Goal: Task Accomplishment & Management: Manage account settings

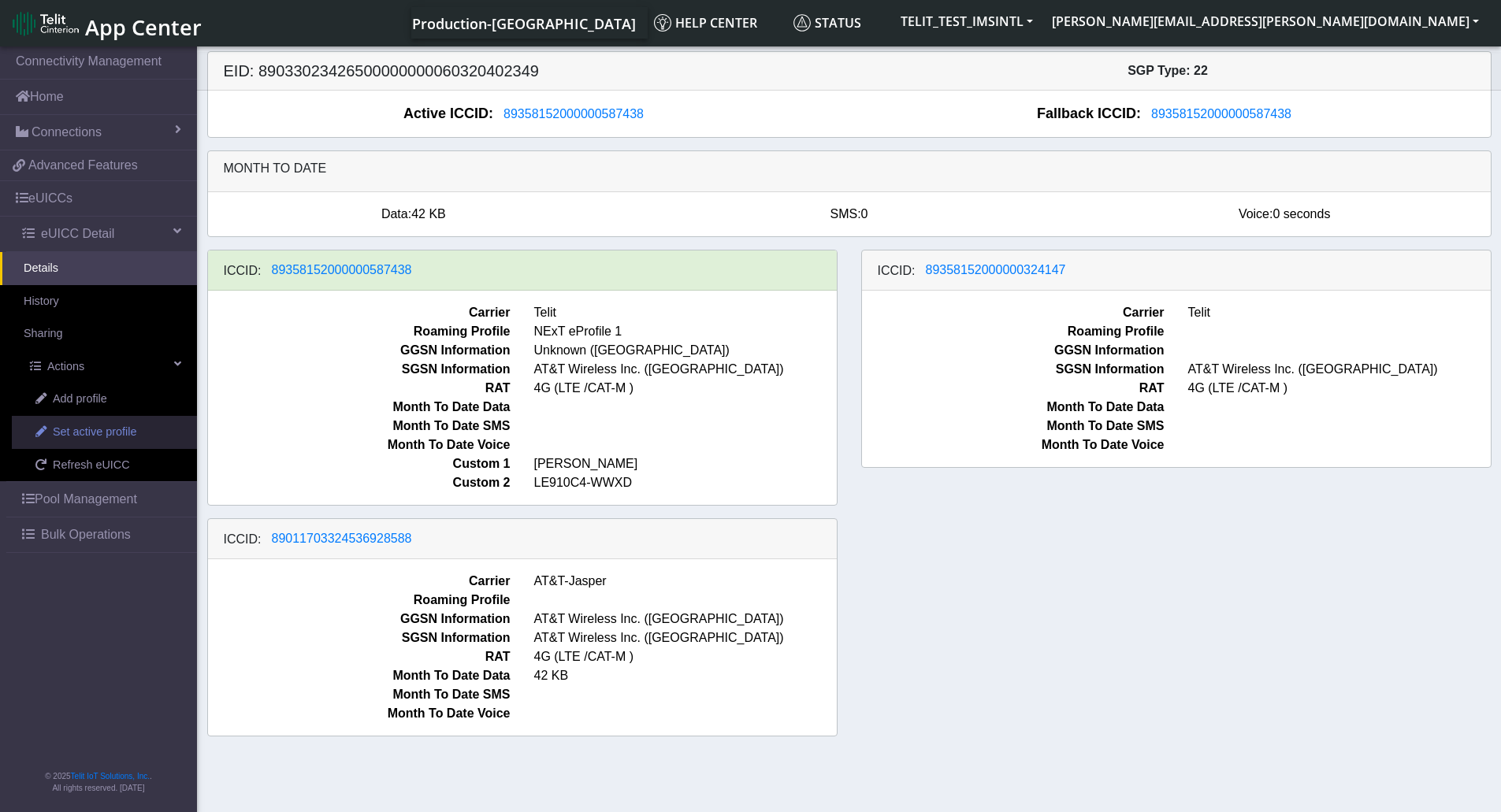
click at [109, 433] on span "Set active profile" at bounding box center [94, 432] width 84 height 17
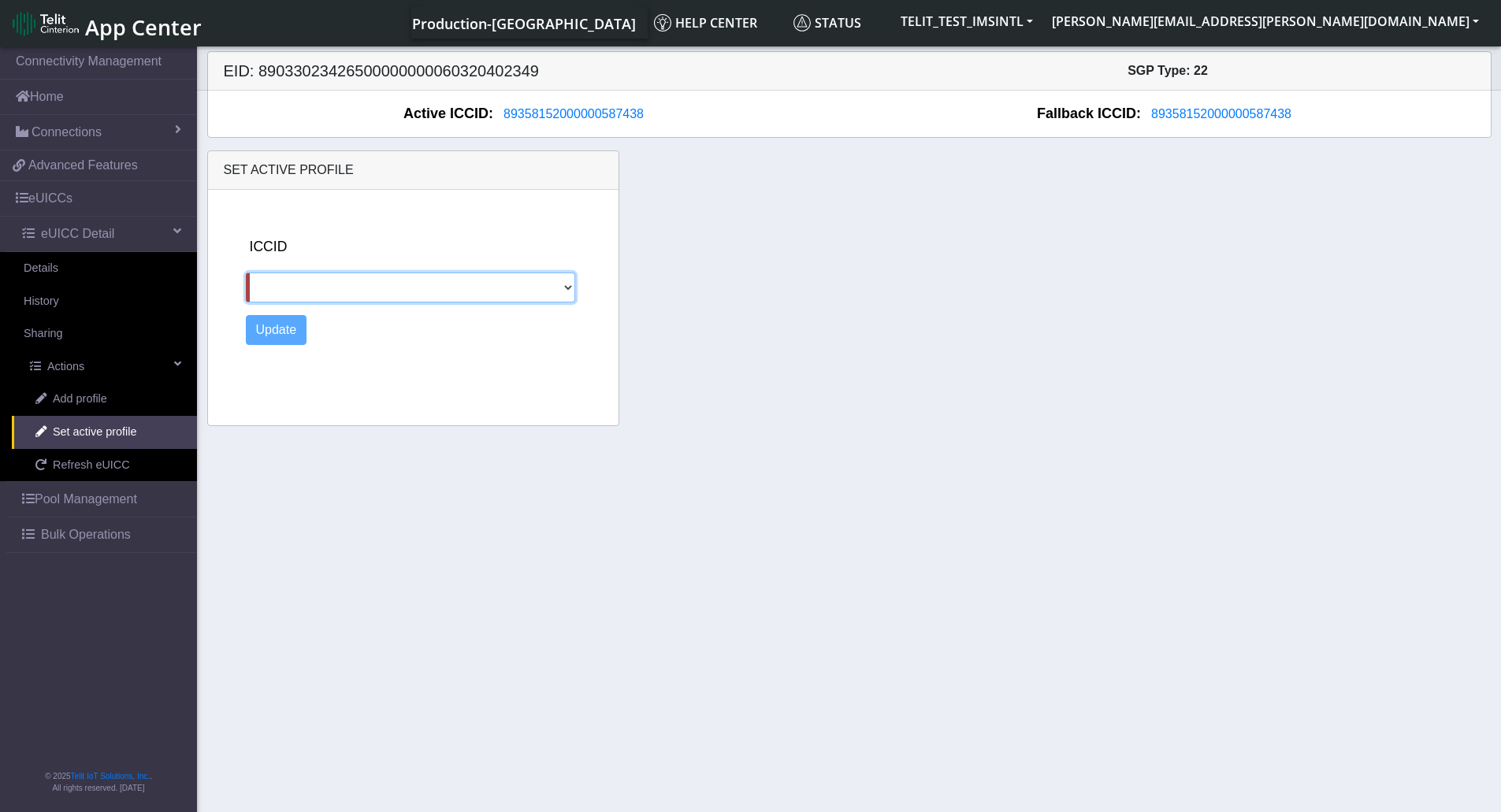
click at [458, 289] on select "89358152000000324147 89011703324536928588" at bounding box center [411, 288] width 330 height 30
select select "89358152000000324147"
click at [246, 273] on select "89358152000000324147 89011703324536928588" at bounding box center [411, 288] width 330 height 30
click at [273, 326] on button "Update" at bounding box center [276, 330] width 61 height 30
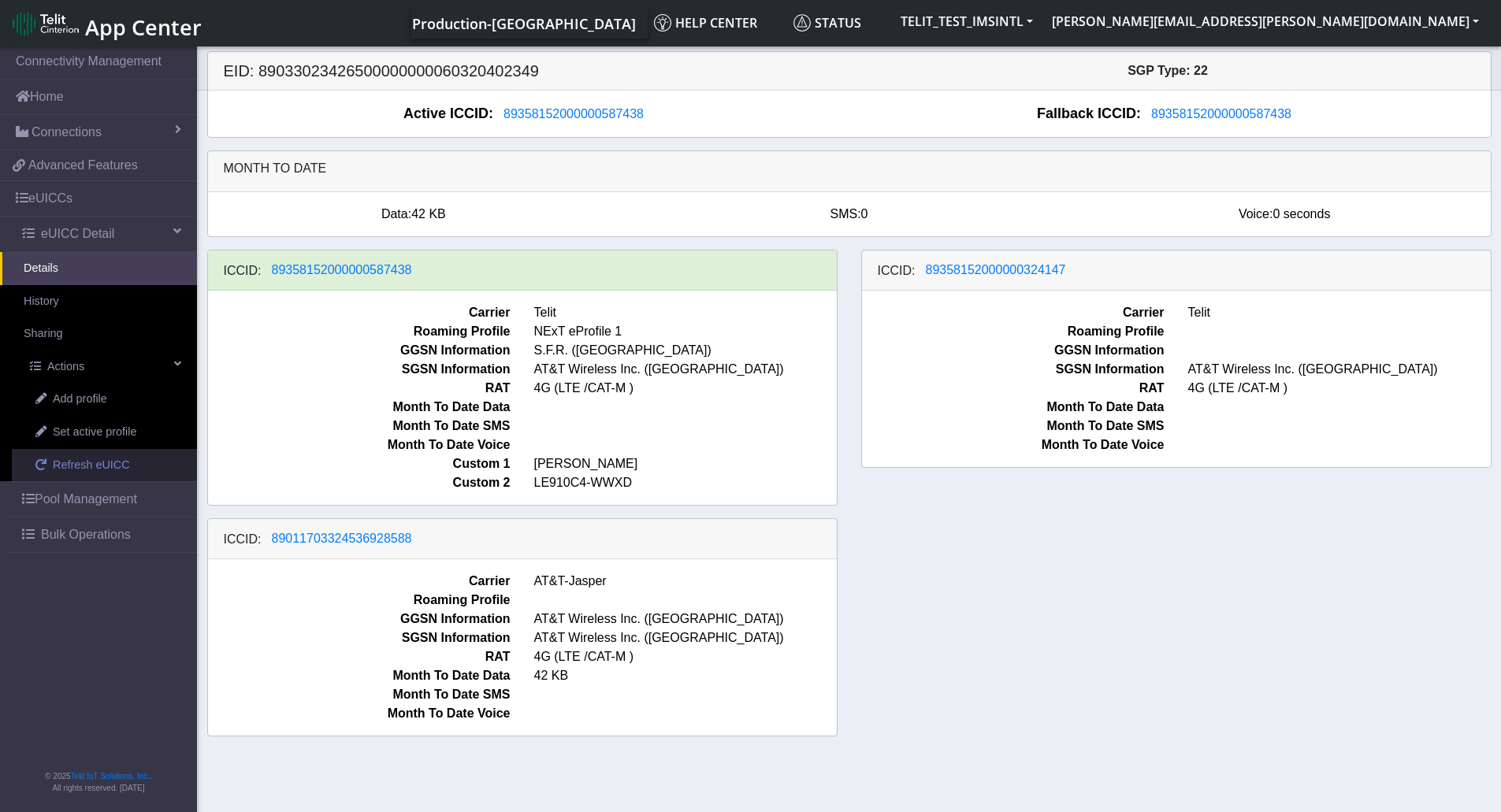
click at [86, 467] on span "Refresh eUICC" at bounding box center [91, 465] width 77 height 17
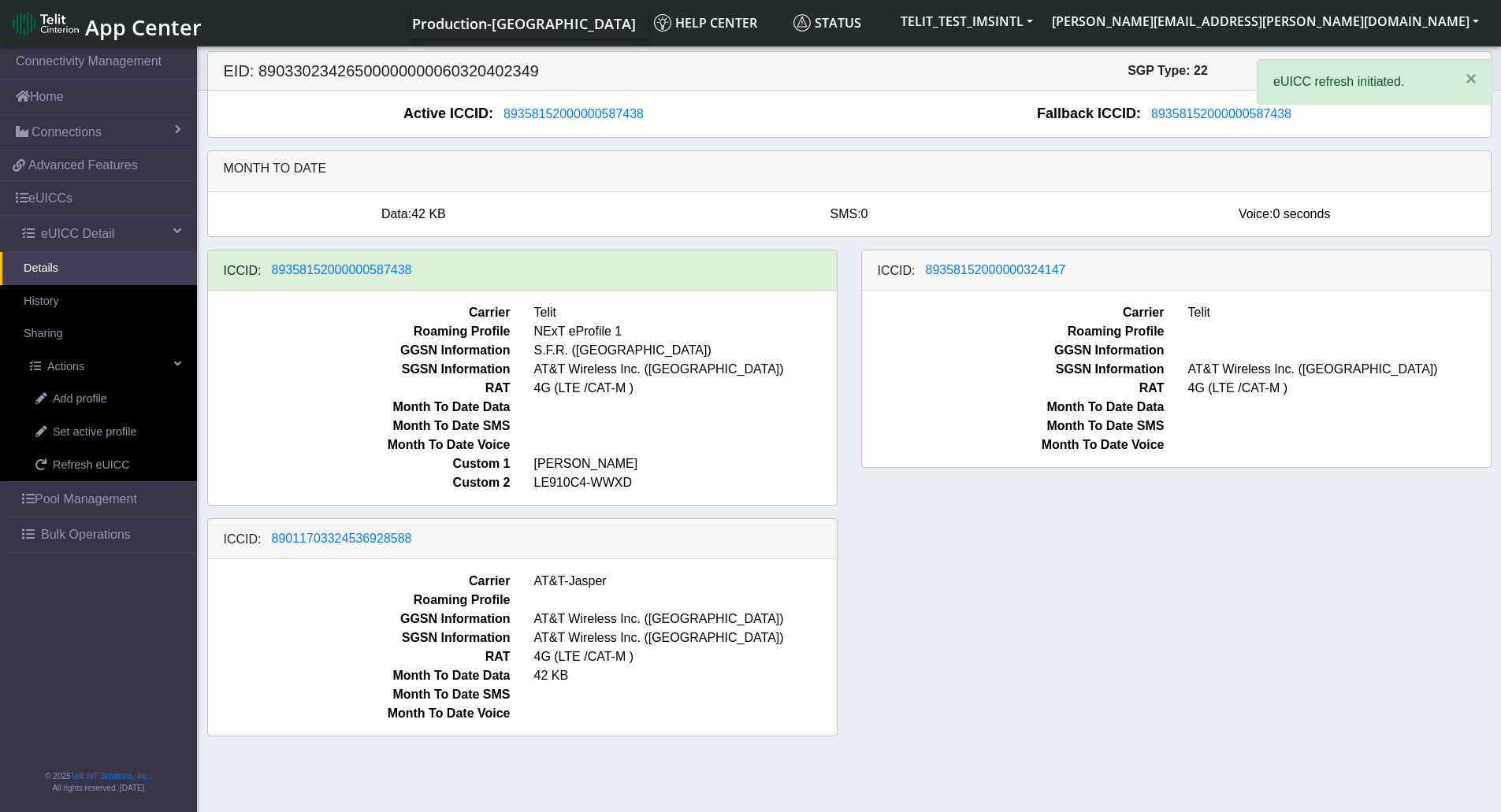
click at [1084, 648] on div "ICCID: [TECHNICAL_ID] Carrier Telit Roaming Profile NExT eProfile 1 GGSN Inform…" at bounding box center [850, 500] width 1308 height 500
click at [1303, 552] on div "ICCID: [TECHNICAL_ID] Carrier Telit Roaming Profile NExT eProfile 1 GGSN Inform…" at bounding box center [850, 500] width 1308 height 500
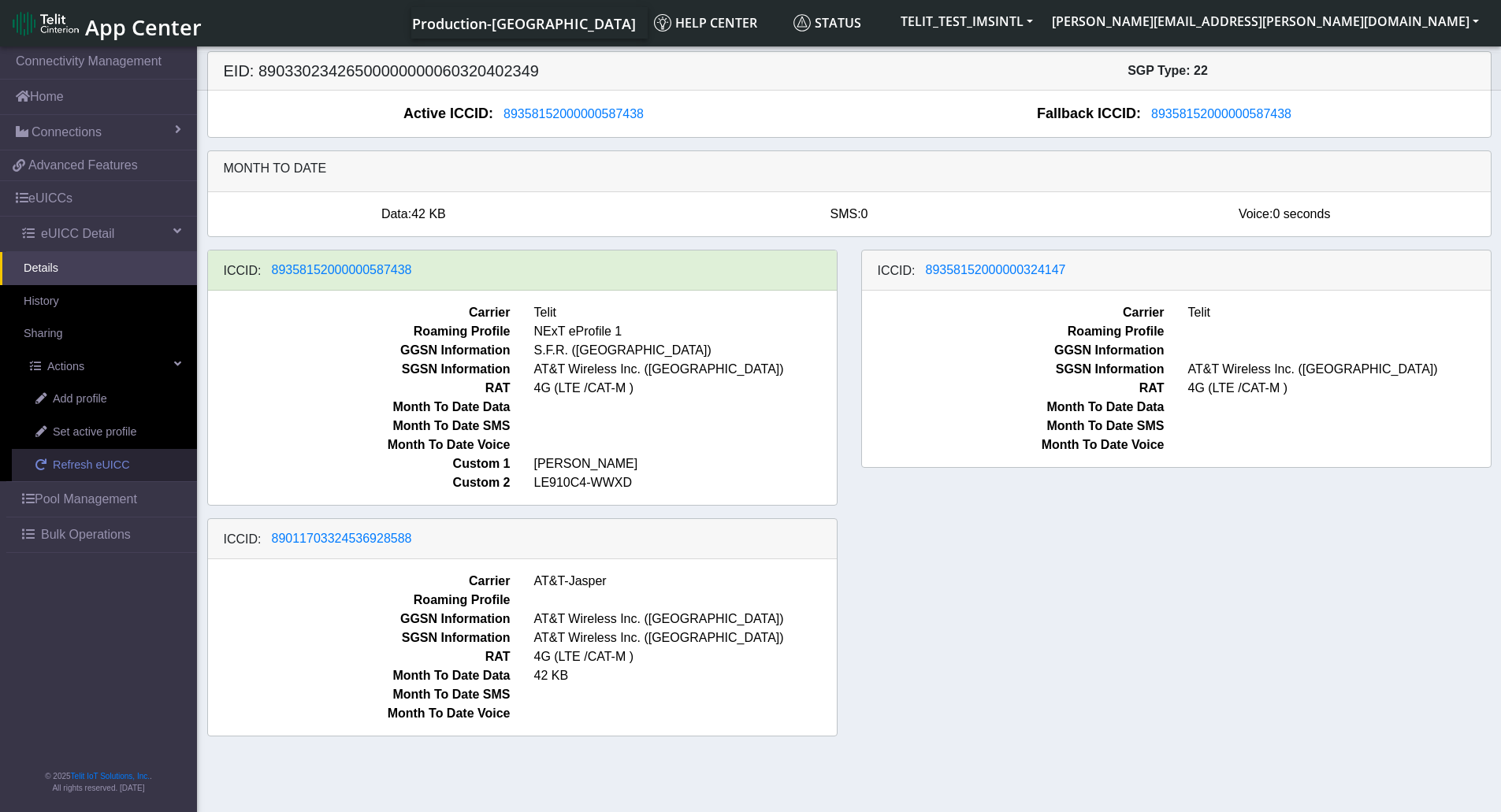
click at [75, 468] on span "Refresh eUICC" at bounding box center [91, 465] width 77 height 17
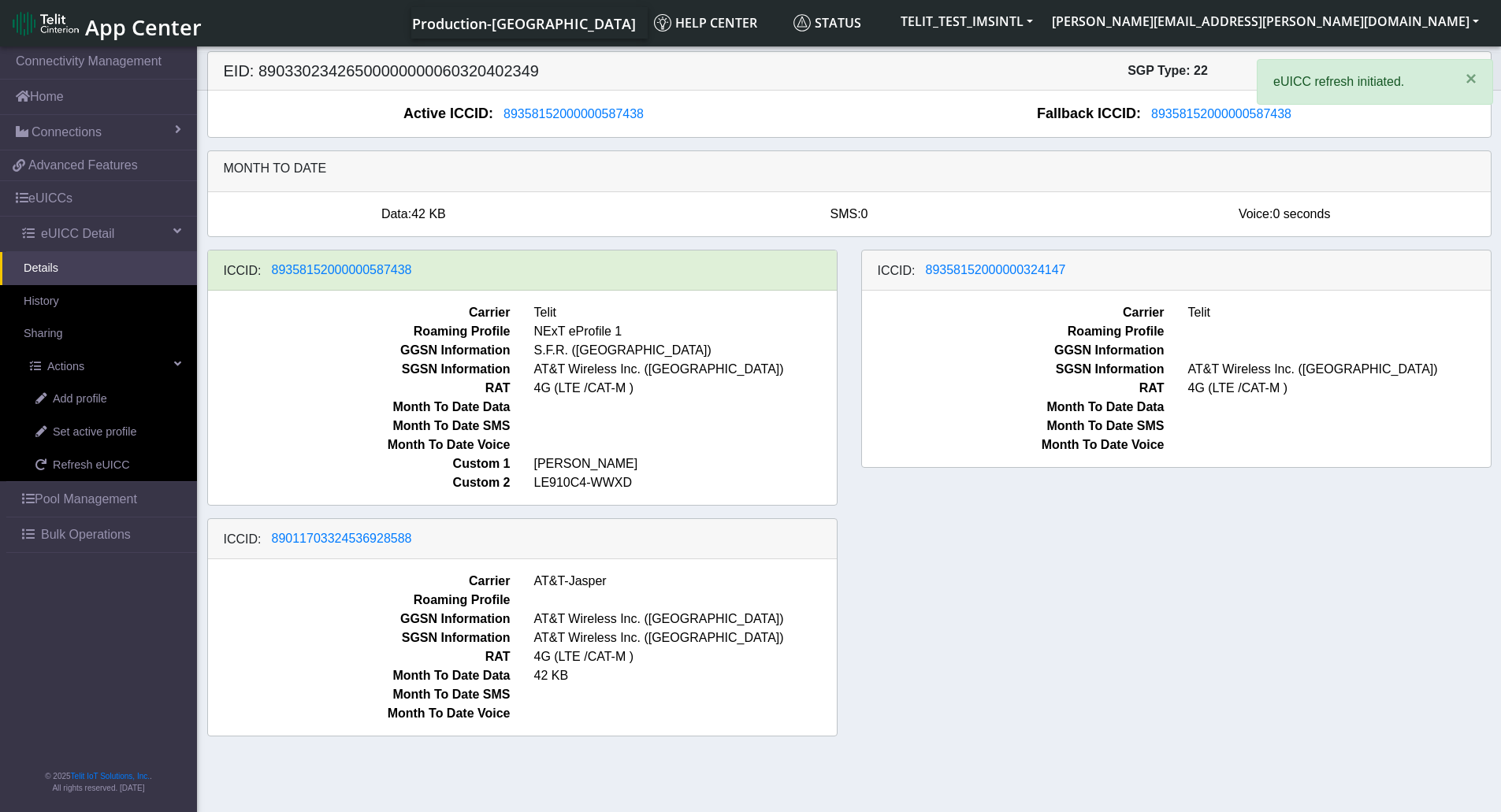
click at [1104, 598] on div "ICCID: [TECHNICAL_ID] Carrier Telit Roaming Profile NExT eProfile 1 GGSN Inform…" at bounding box center [850, 500] width 1308 height 500
click at [1020, 589] on div "ICCID: [TECHNICAL_ID] Carrier Telit Roaming Profile NExT eProfile 1 GGSN Inform…" at bounding box center [850, 500] width 1308 height 500
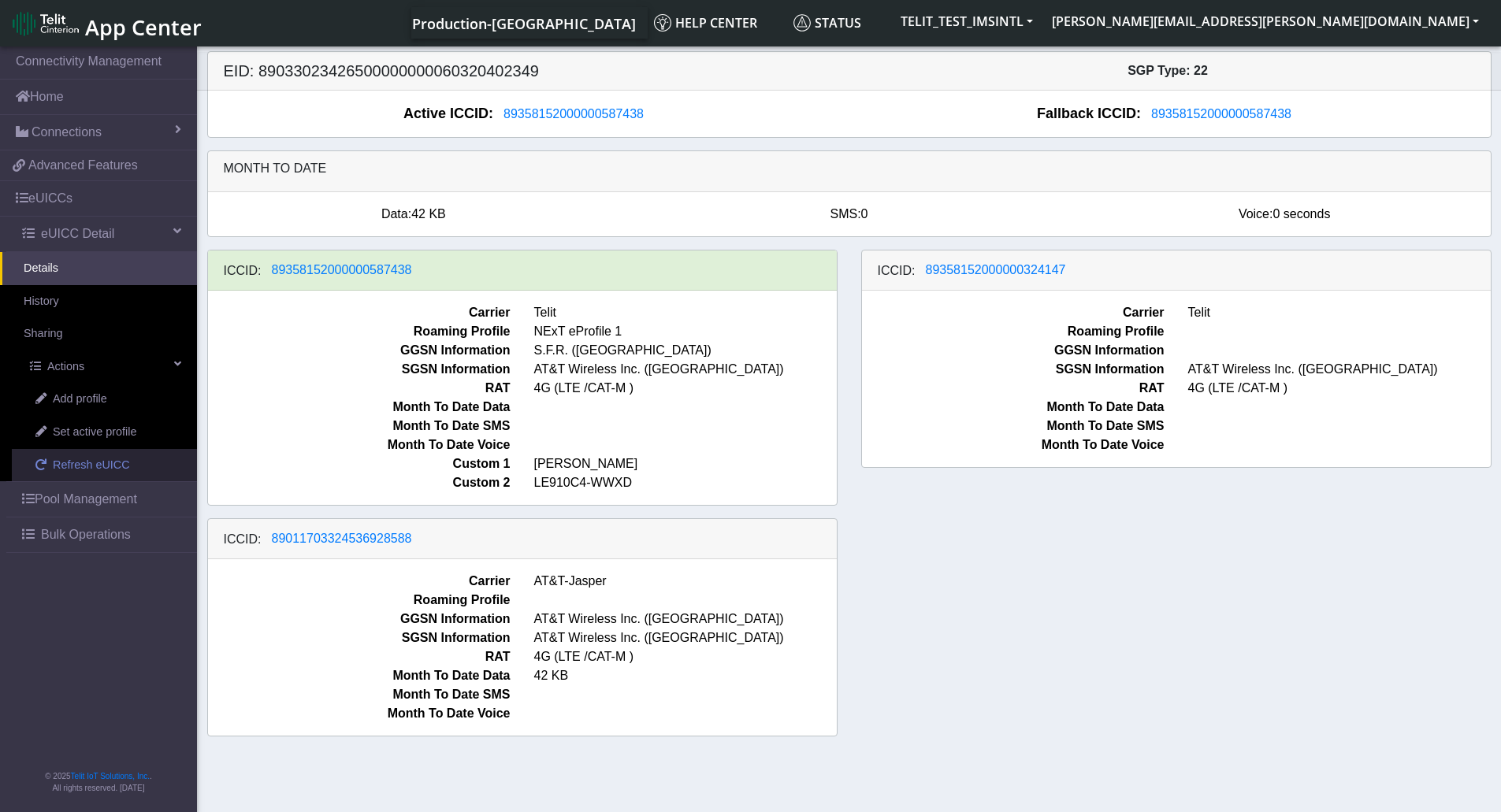
click at [106, 471] on span "Refresh eUICC" at bounding box center [91, 465] width 77 height 17
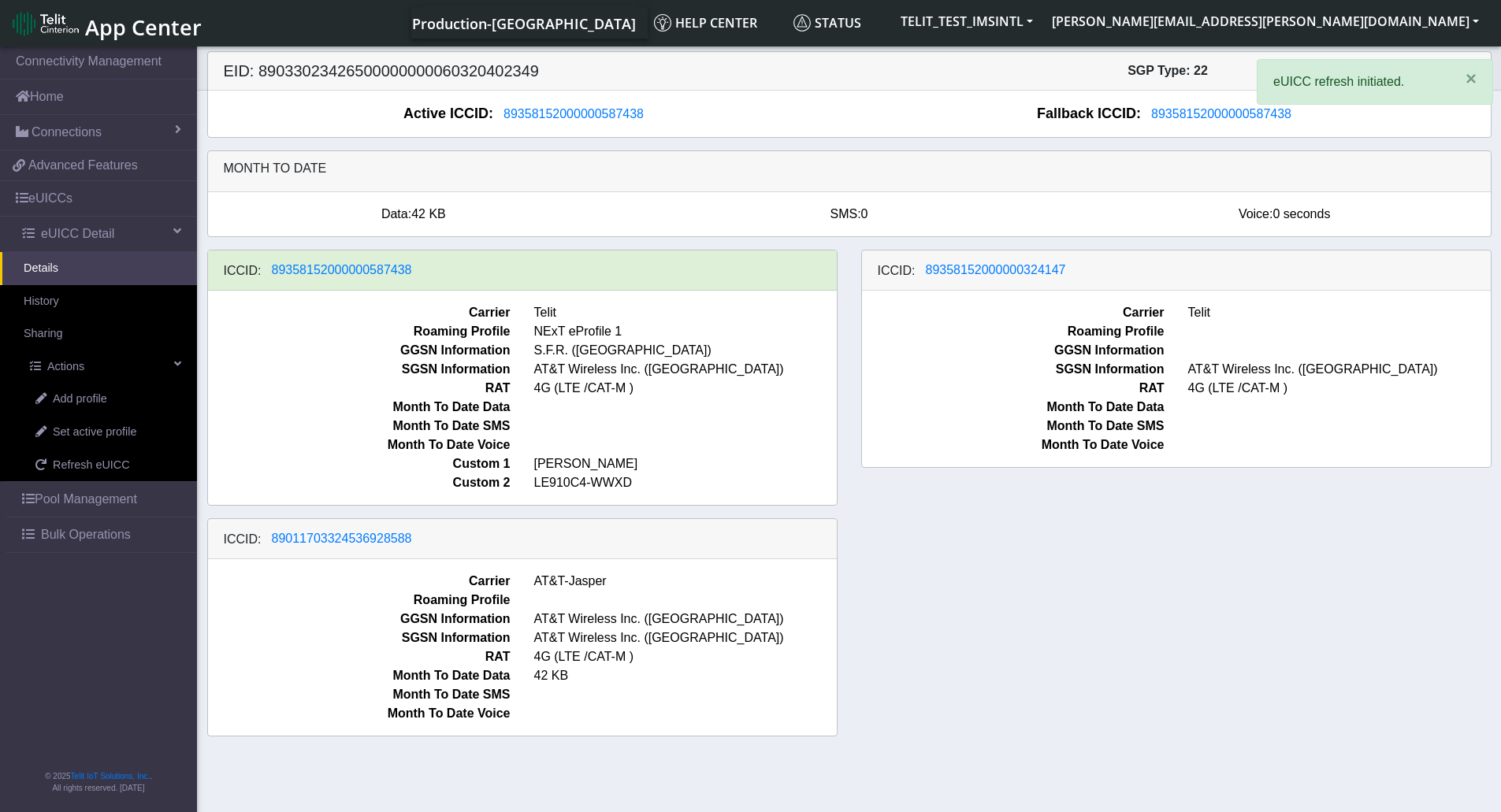
click at [993, 598] on div "ICCID: [TECHNICAL_ID] Carrier Telit Roaming Profile NExT eProfile 1 GGSN Inform…" at bounding box center [850, 500] width 1308 height 500
click at [1188, 669] on div "ICCID: [TECHNICAL_ID] Carrier Telit Roaming Profile NExT eProfile 1 GGSN Inform…" at bounding box center [850, 500] width 1308 height 500
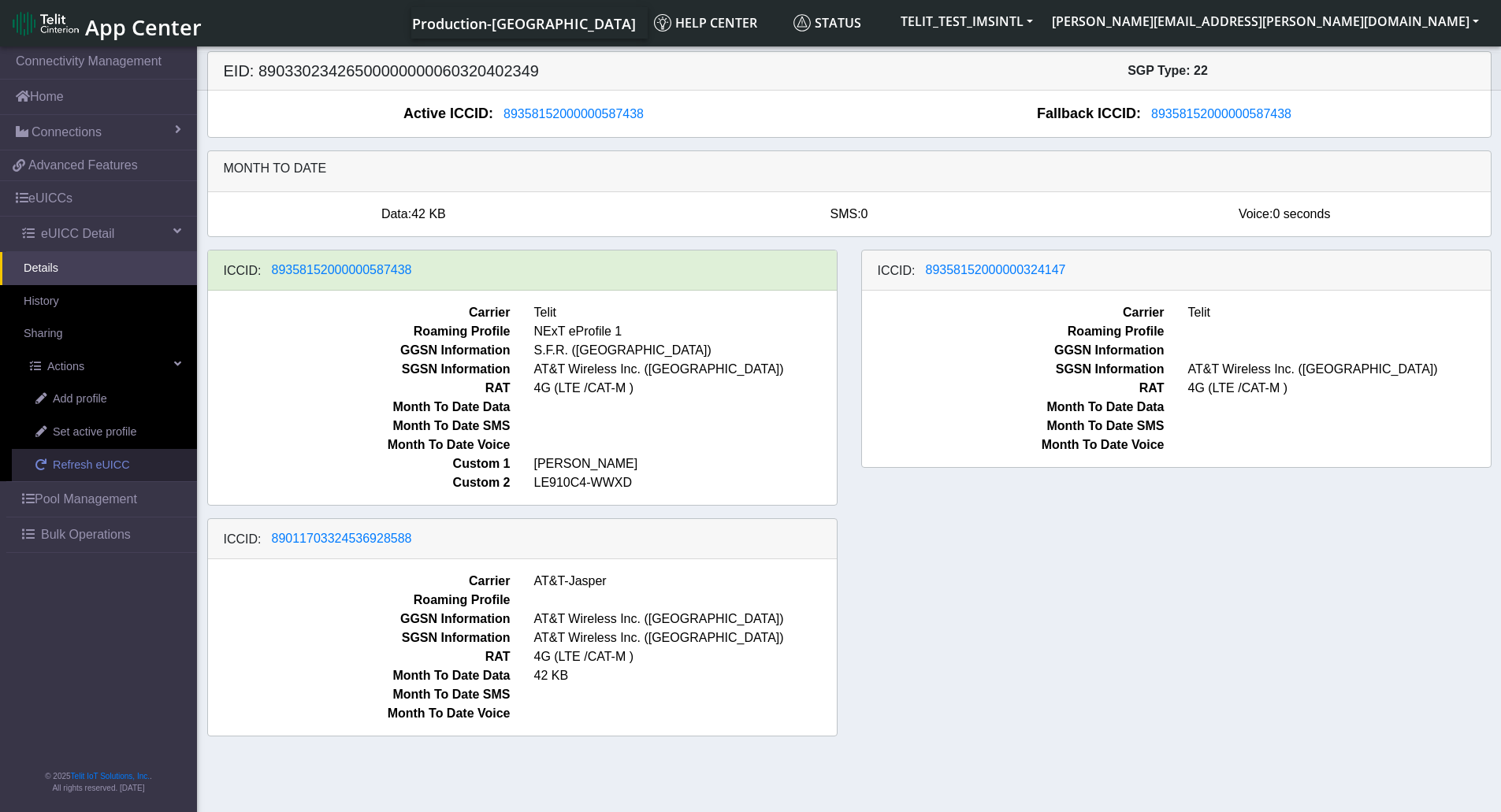
click at [113, 462] on span "Refresh eUICC" at bounding box center [91, 465] width 77 height 17
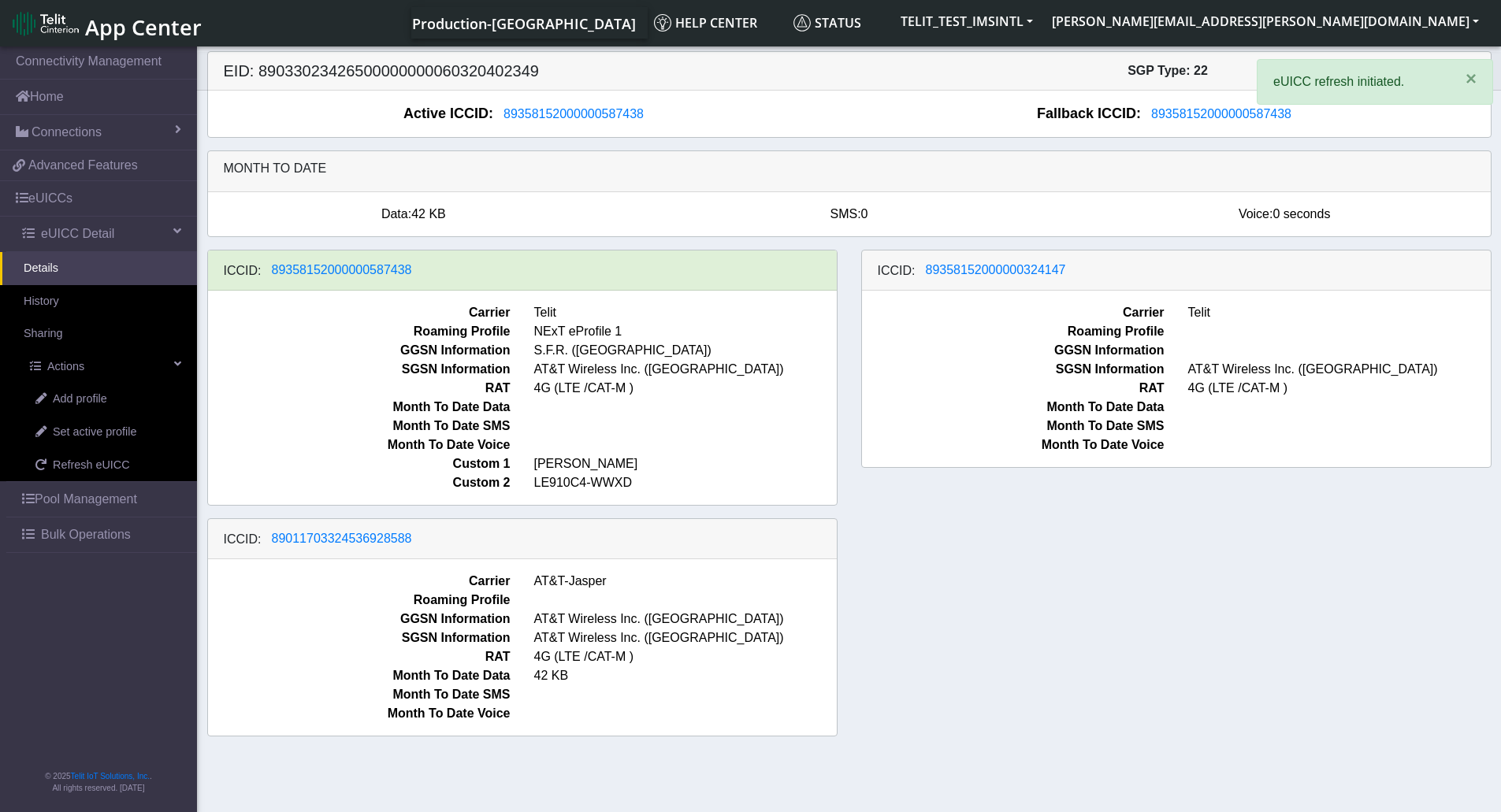
click at [1037, 567] on div "ICCID: [TECHNICAL_ID] Carrier Telit Roaming Profile NExT eProfile 1 GGSN Inform…" at bounding box center [850, 500] width 1308 height 500
click at [979, 680] on div "ICCID: [TECHNICAL_ID] Carrier Telit Roaming Profile NExT eProfile 1 GGSN Inform…" at bounding box center [850, 500] width 1308 height 500
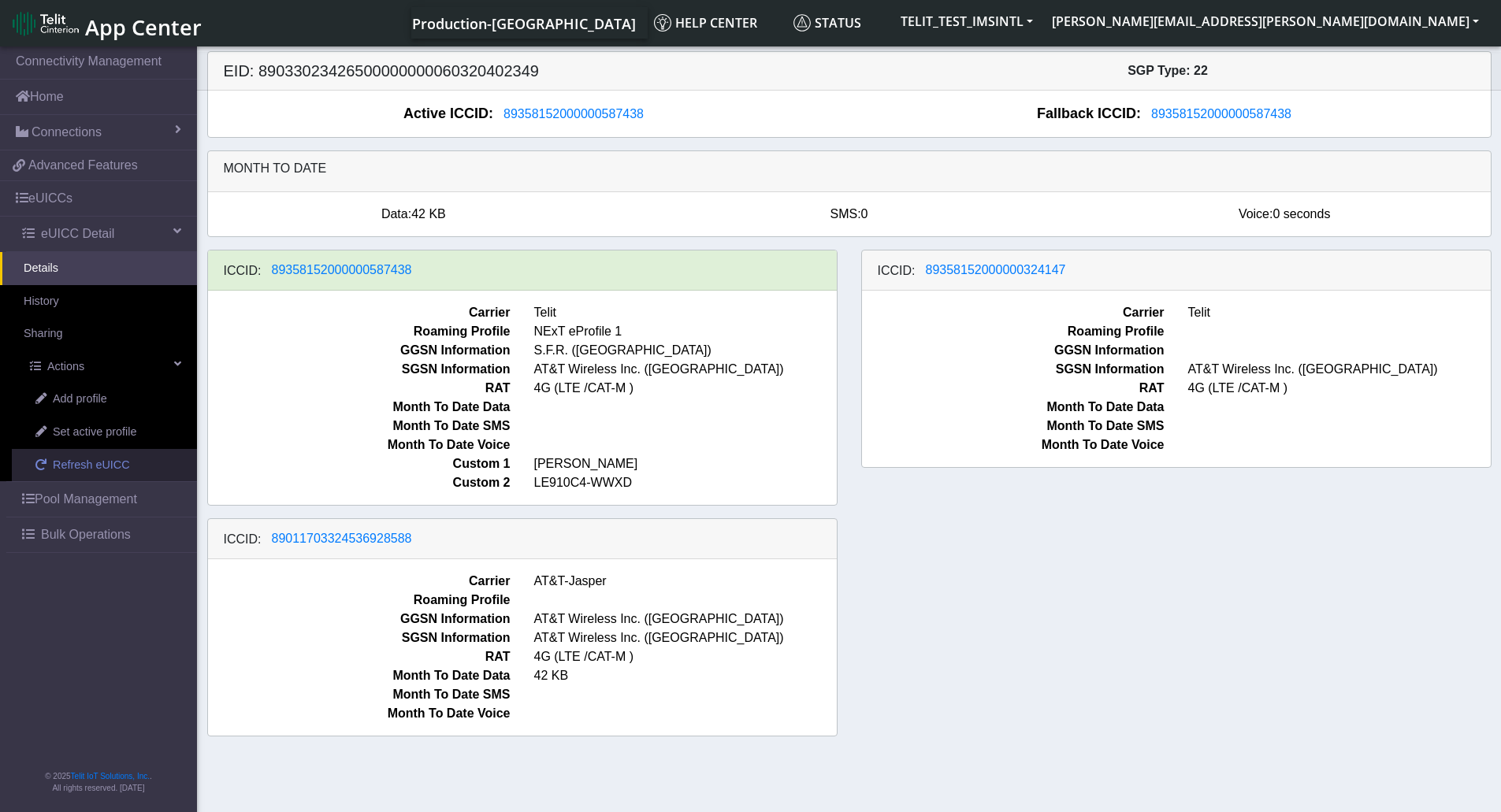
click at [72, 465] on span "Refresh eUICC" at bounding box center [91, 465] width 77 height 17
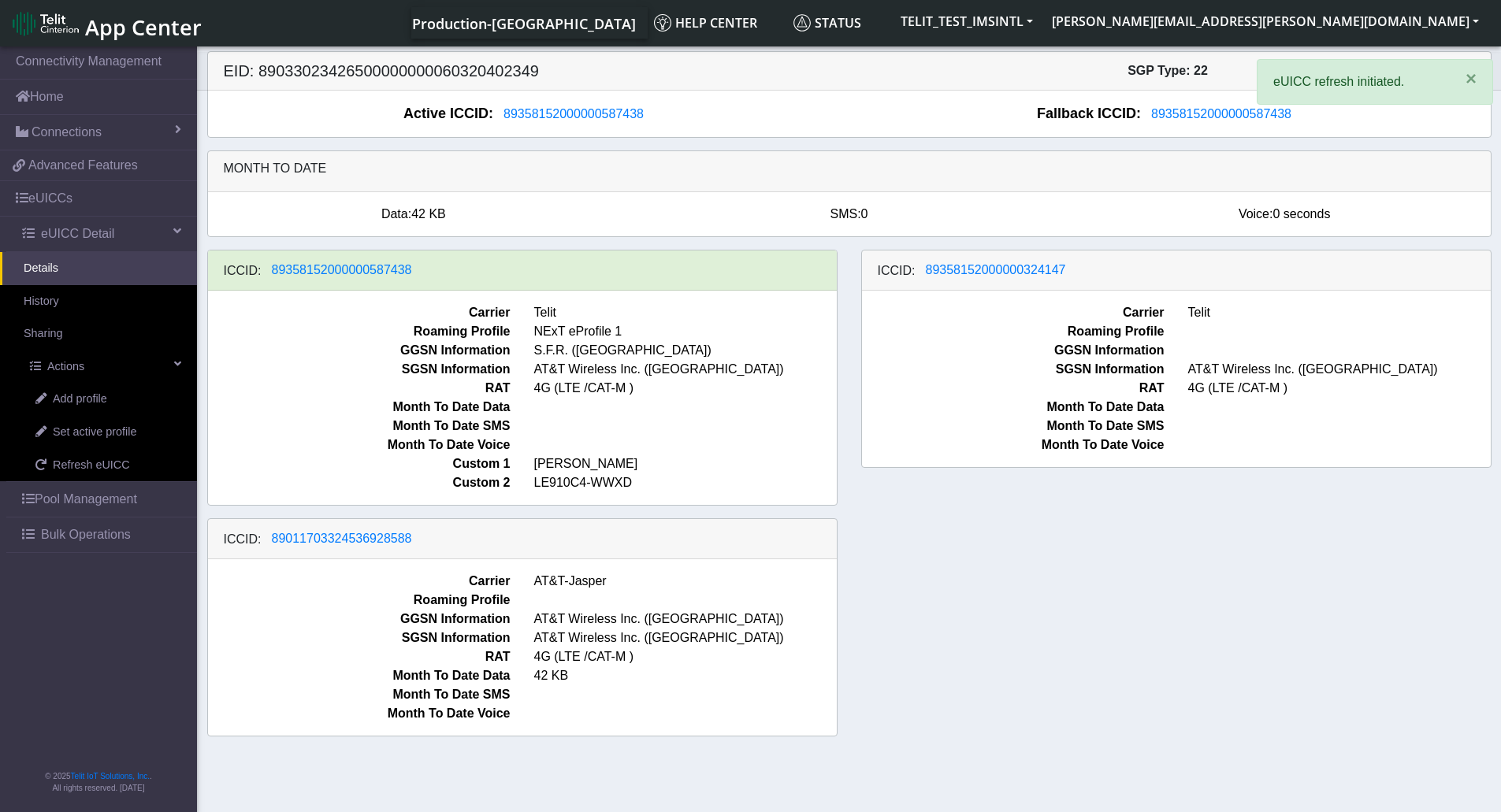
click at [1071, 521] on div "ICCID: [TECHNICAL_ID] Carrier Telit Roaming Profile NExT eProfile 1 GGSN Inform…" at bounding box center [850, 500] width 1308 height 500
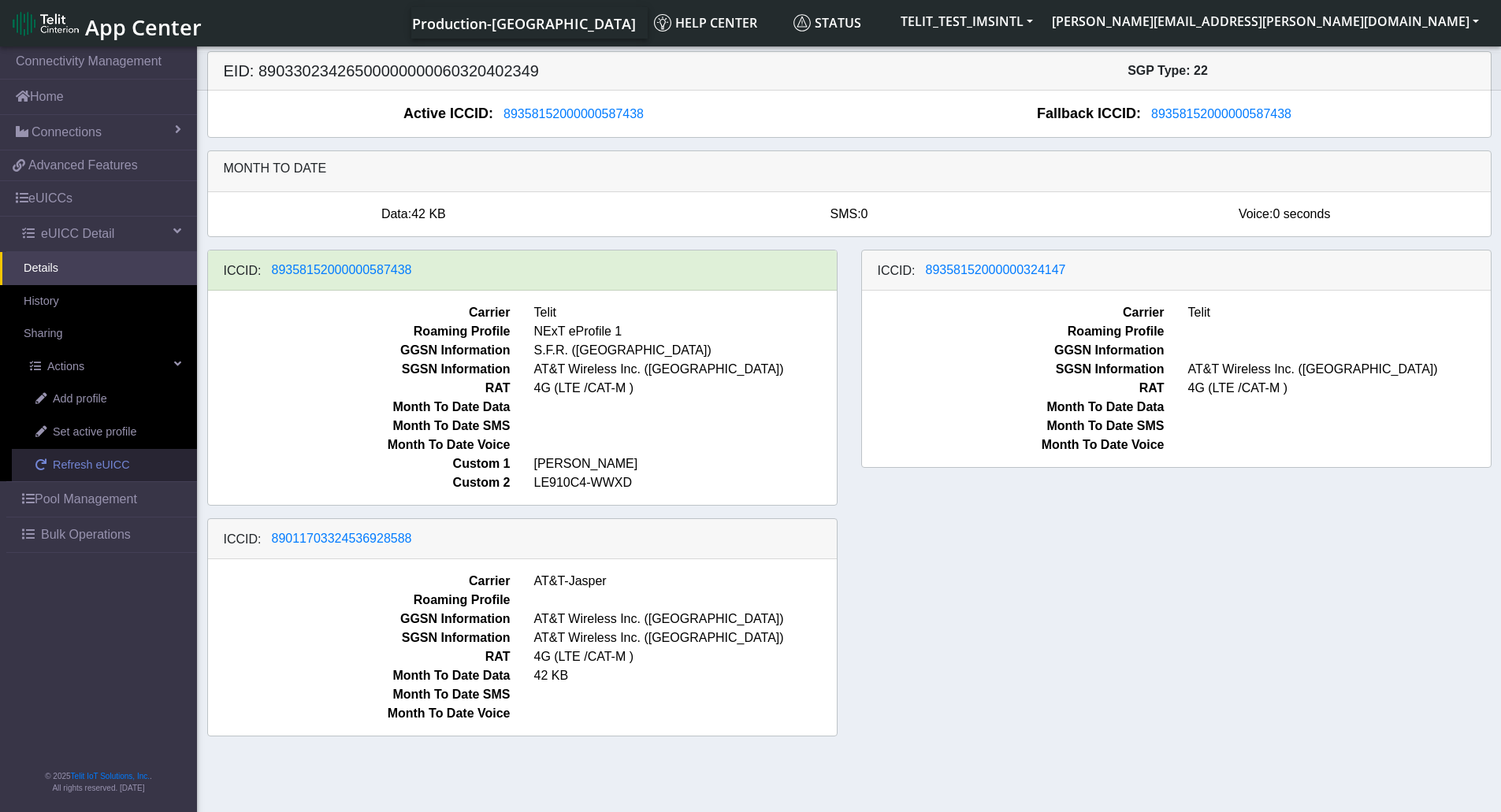
click at [97, 462] on span "Refresh eUICC" at bounding box center [91, 465] width 77 height 17
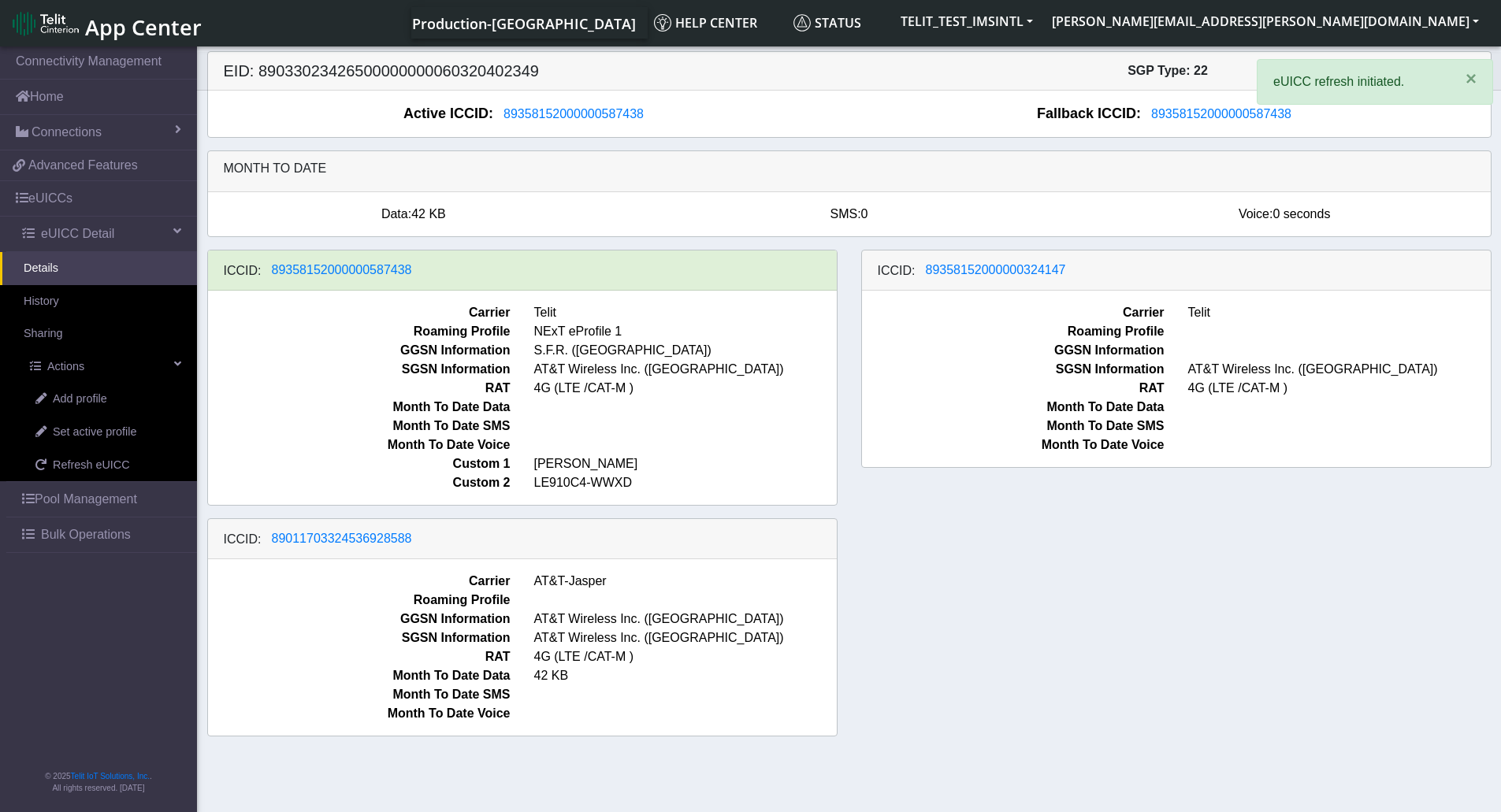
click at [1137, 581] on div "ICCID: [TECHNICAL_ID] Carrier Telit Roaming Profile NExT eProfile 1 GGSN Inform…" at bounding box center [850, 500] width 1308 height 500
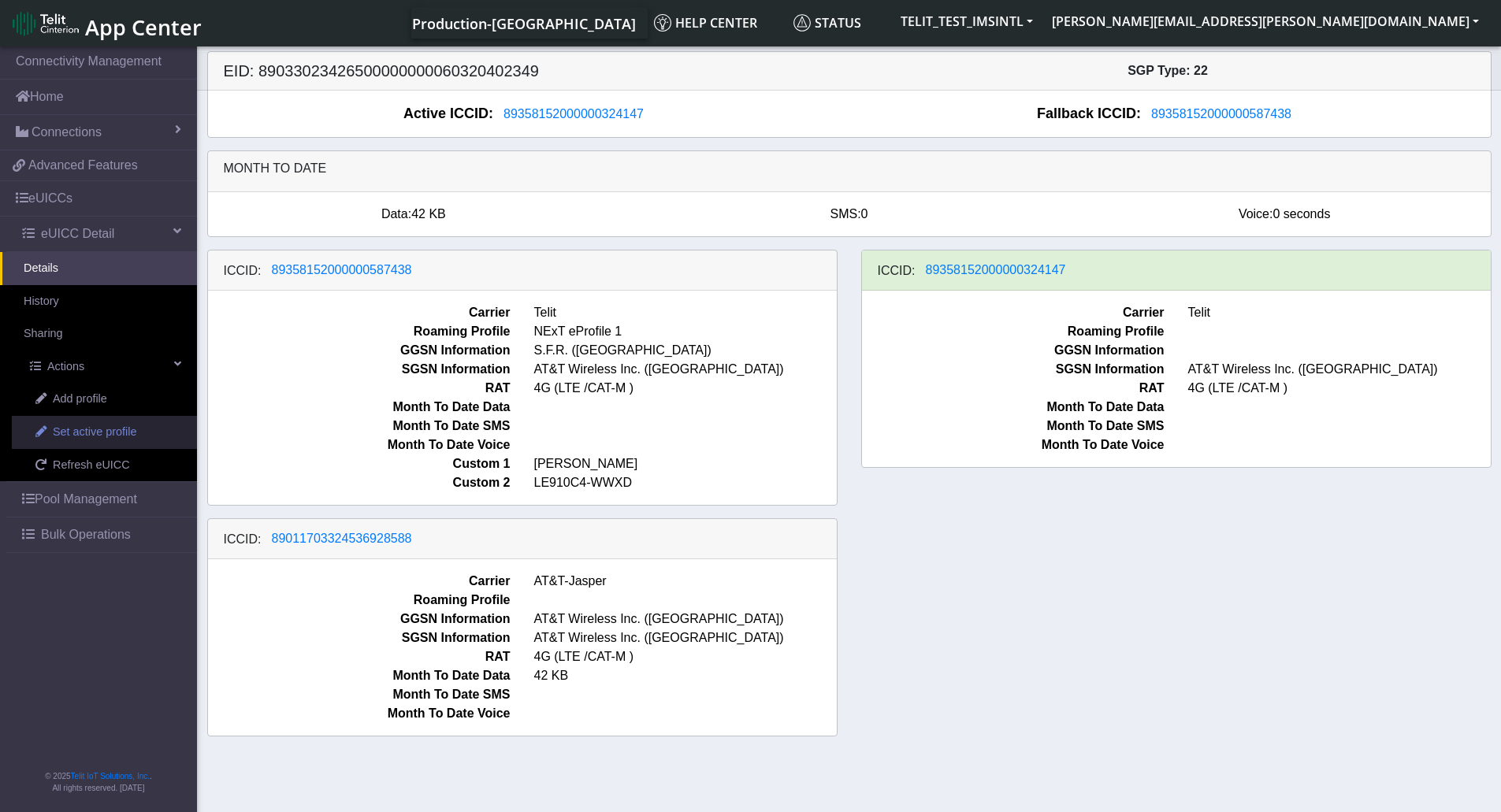
click at [86, 432] on span "Set active profile" at bounding box center [94, 432] width 84 height 17
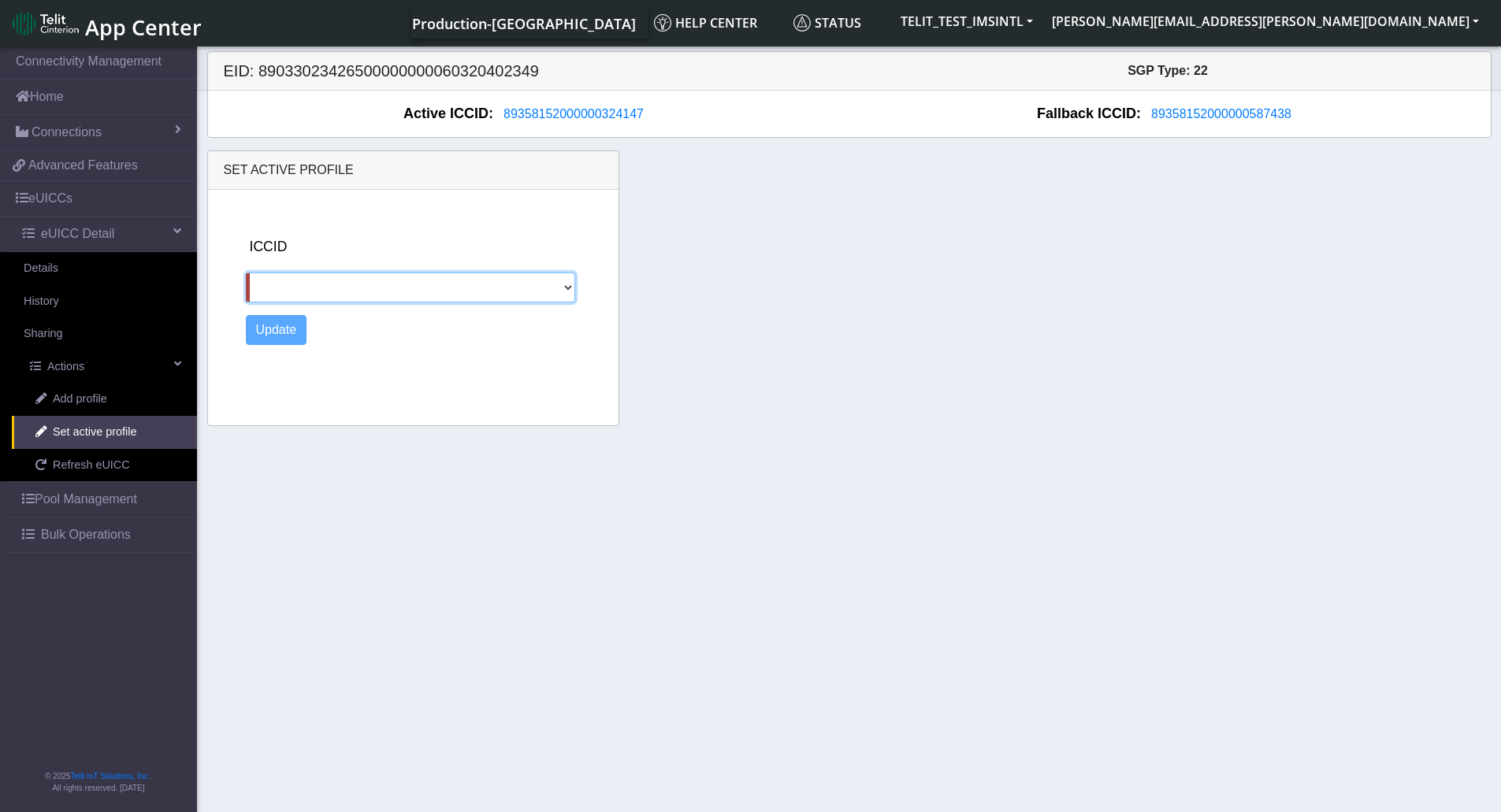
click at [383, 292] on select "89358152000000587438 89011703324536928588" at bounding box center [411, 288] width 330 height 30
select select "89011703324536928588"
click at [246, 273] on select "89358152000000587438 89011703324536928588" at bounding box center [411, 288] width 330 height 30
click at [255, 336] on button "Update" at bounding box center [276, 330] width 61 height 30
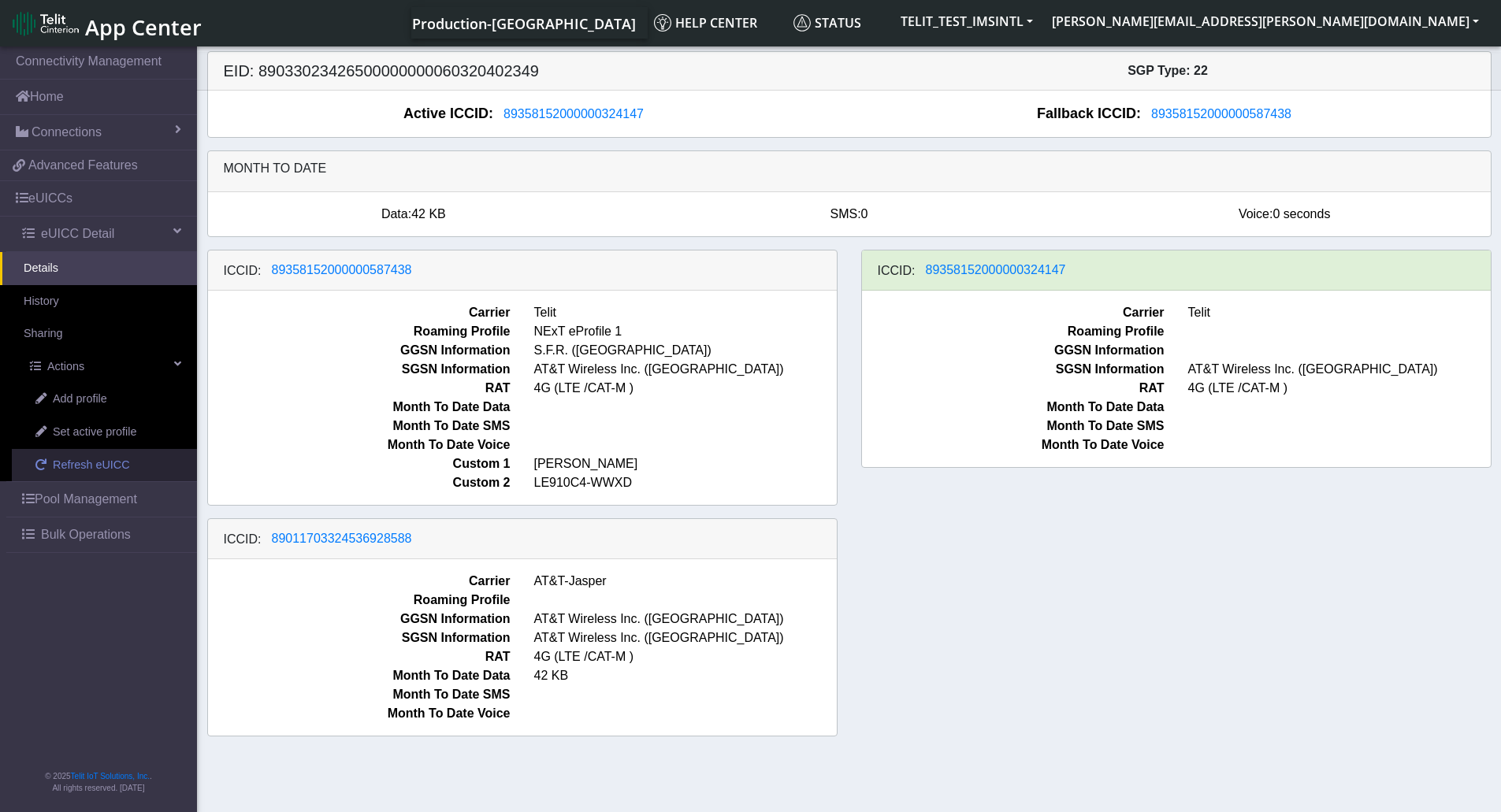
click at [86, 464] on span "Refresh eUICC" at bounding box center [91, 465] width 77 height 17
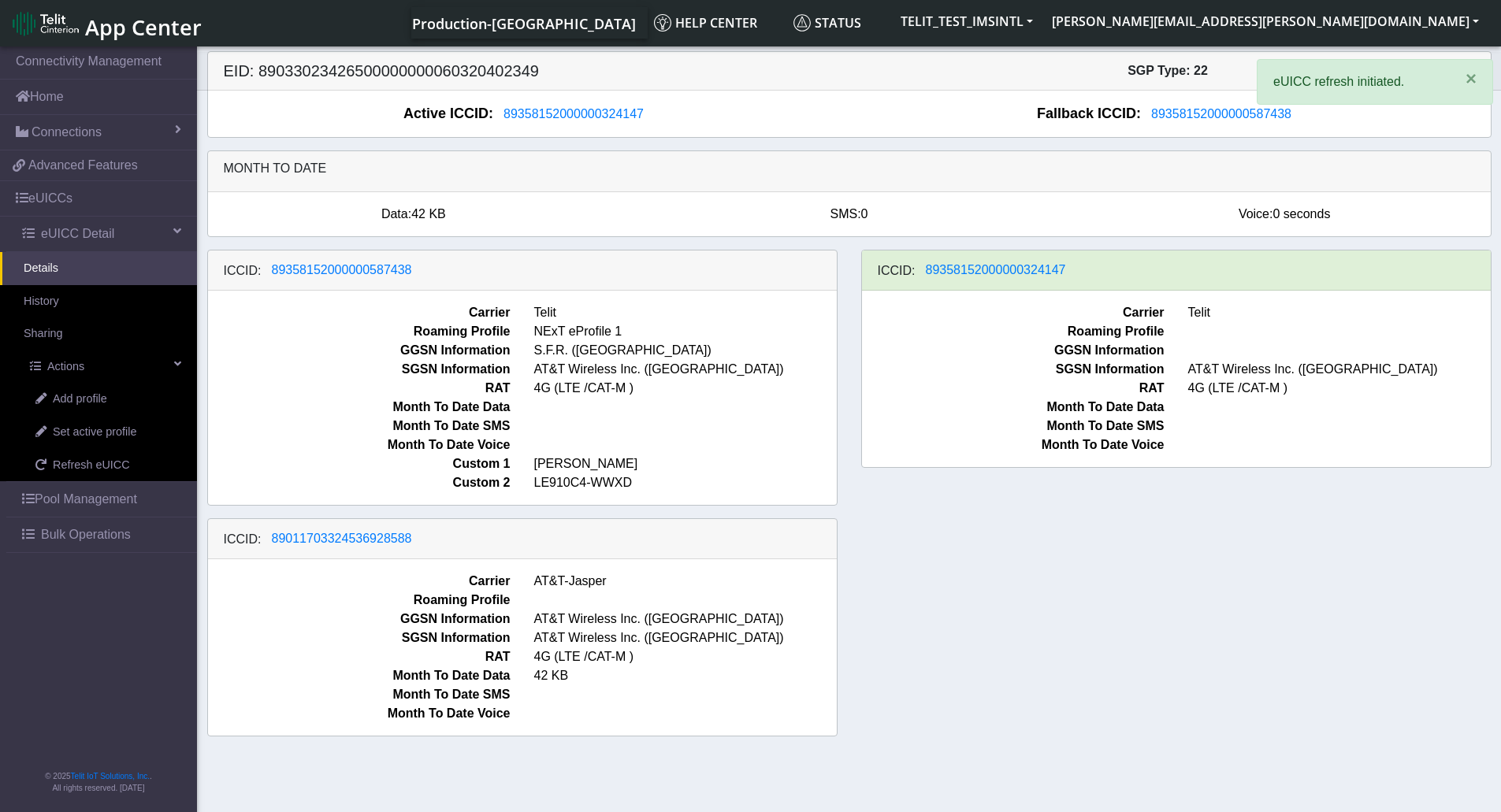
click at [1329, 632] on div "ICCID: [TECHNICAL_ID] Carrier Telit Roaming Profile NExT eProfile 1 GGSN Inform…" at bounding box center [850, 500] width 1308 height 500
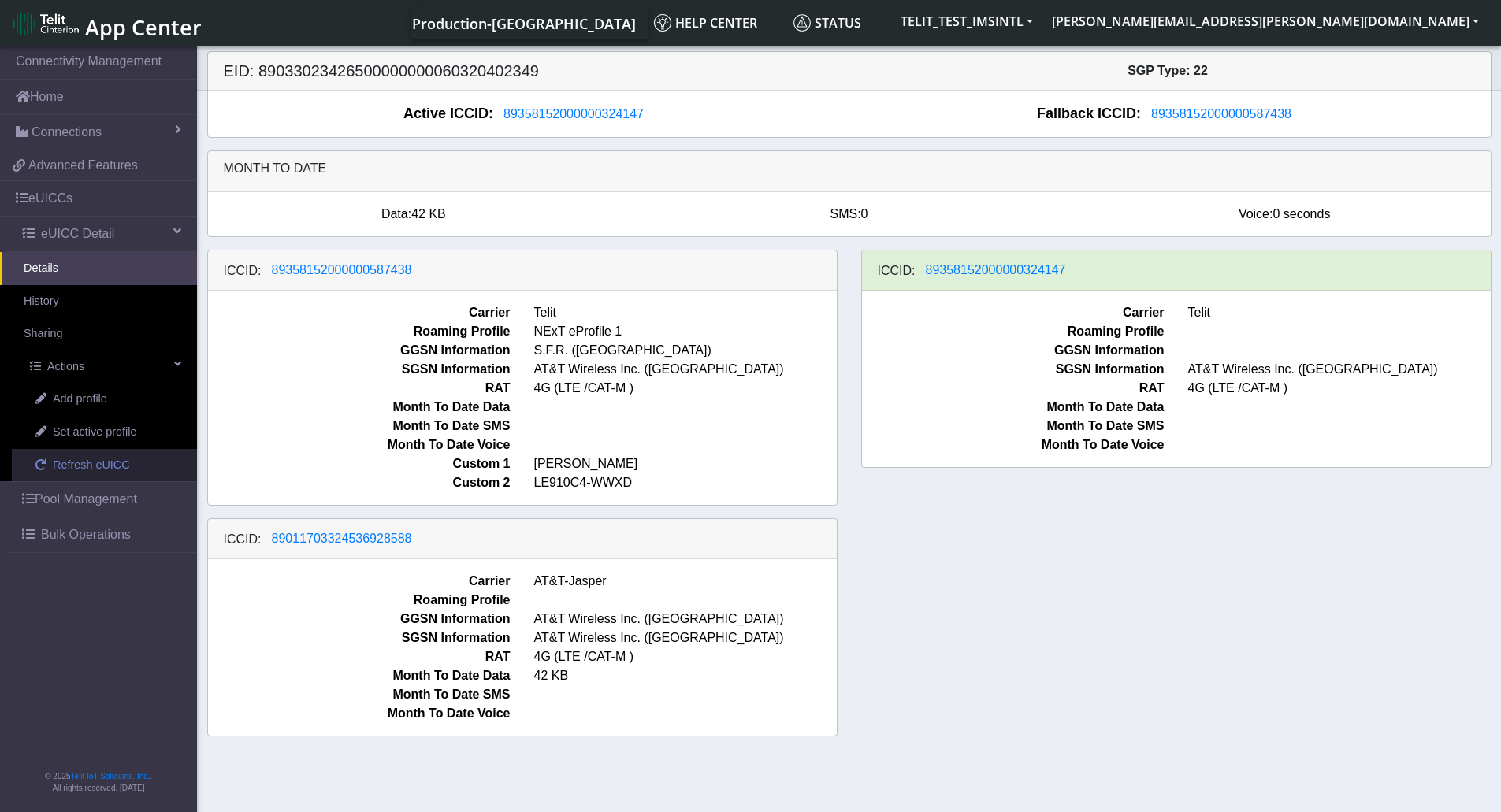
click at [77, 471] on span "Refresh eUICC" at bounding box center [91, 465] width 77 height 17
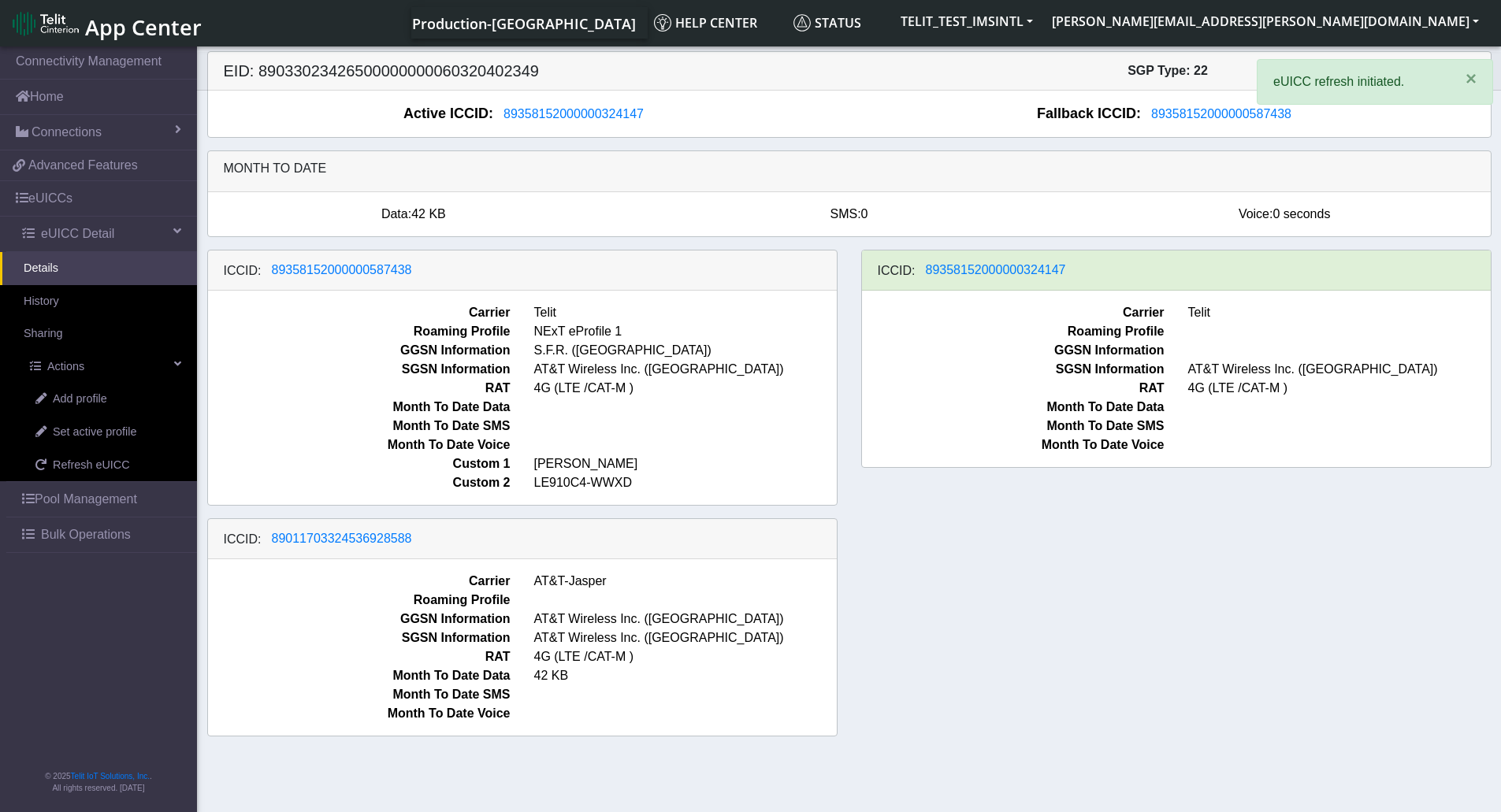
click at [1293, 539] on div "ICCID: [TECHNICAL_ID] Carrier Telit Roaming Profile NExT eProfile 1 GGSN Inform…" at bounding box center [850, 500] width 1308 height 500
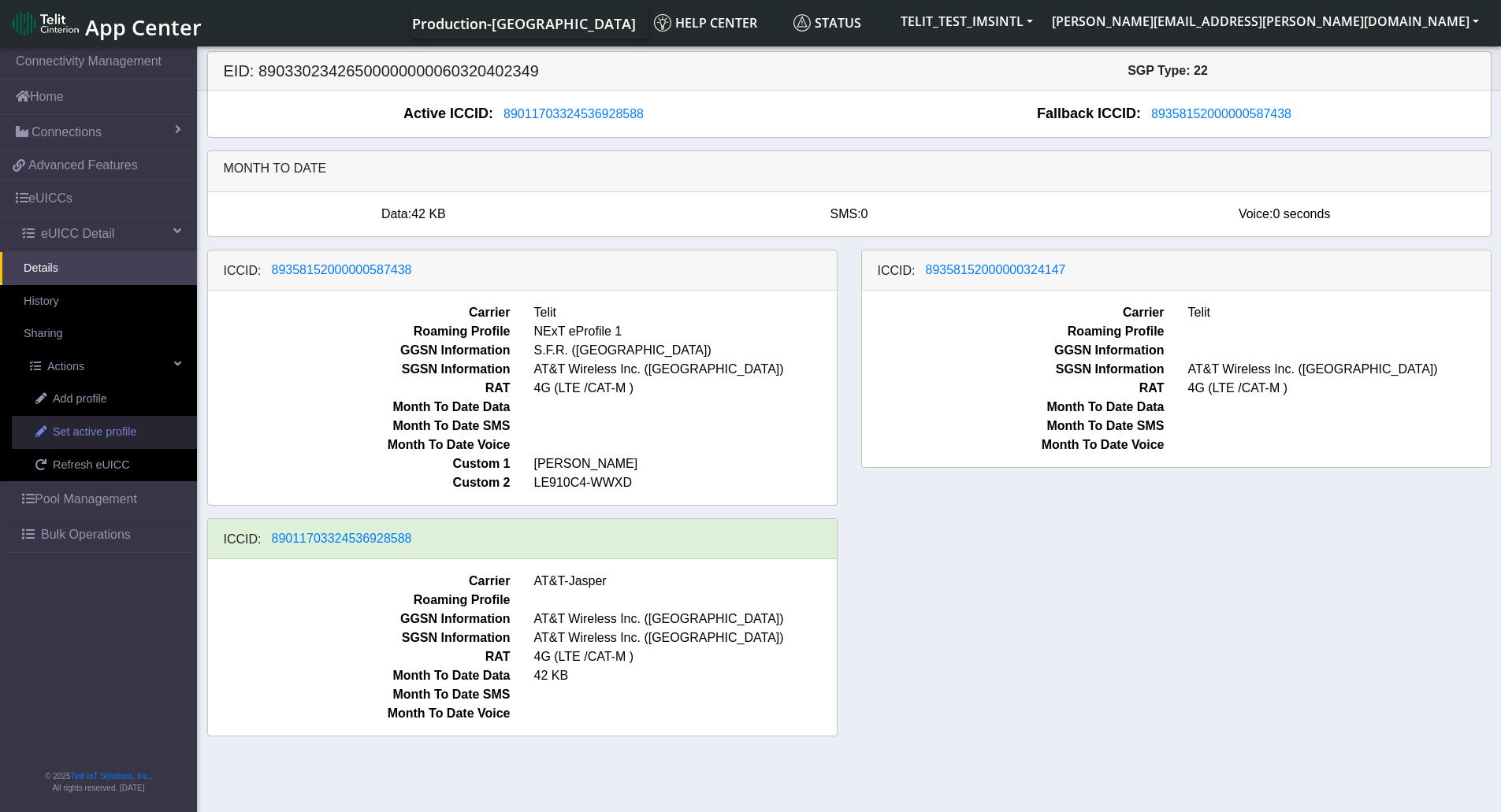
click at [86, 436] on span "Set active profile" at bounding box center [94, 432] width 84 height 17
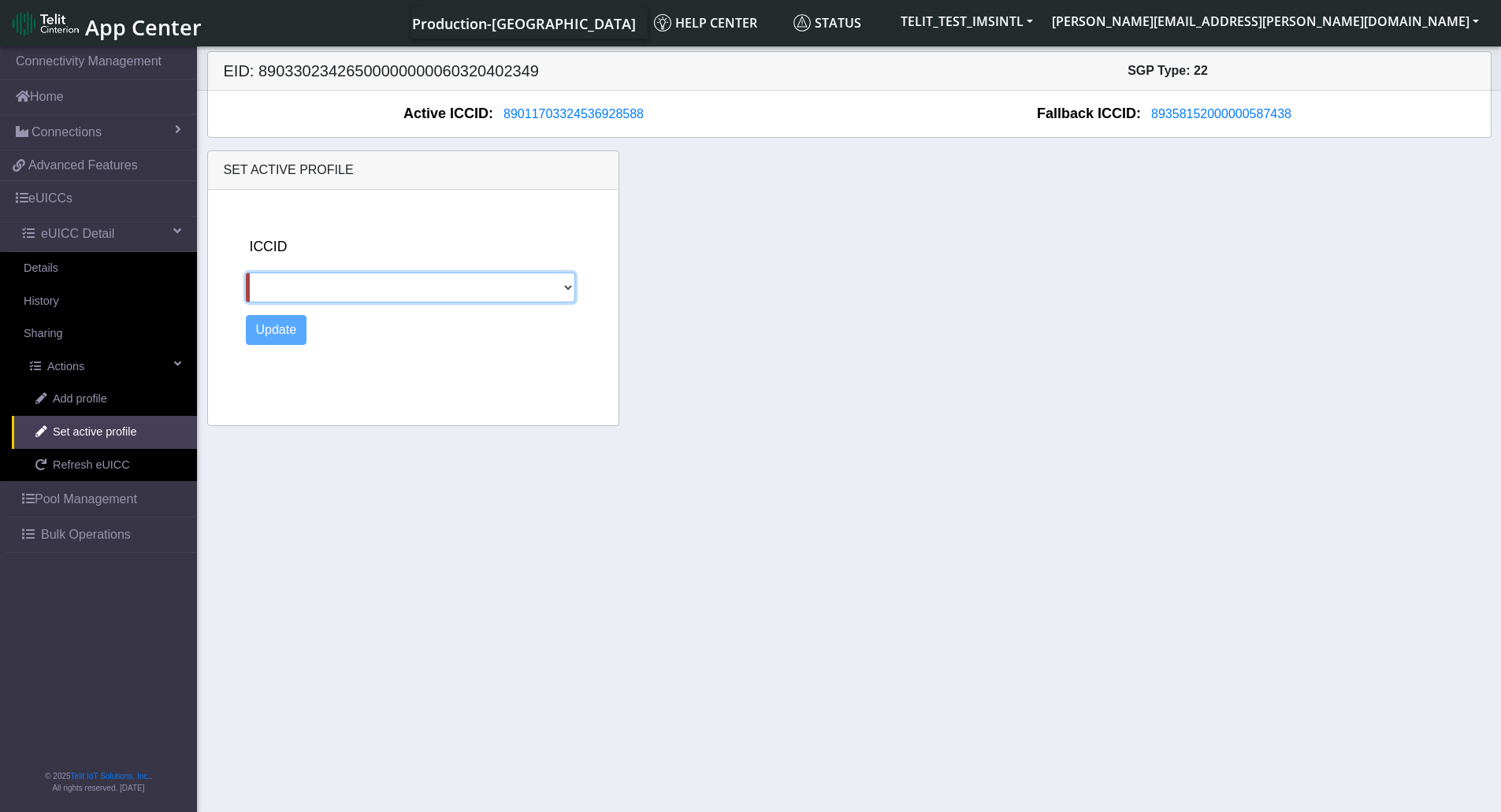
click at [388, 289] on select "89358152000000587438 89358152000000324147" at bounding box center [411, 288] width 330 height 30
select select "89358152000000324147"
click at [246, 273] on select "89358152000000587438 89358152000000324147" at bounding box center [411, 288] width 330 height 30
click at [288, 339] on button "Update" at bounding box center [276, 330] width 61 height 30
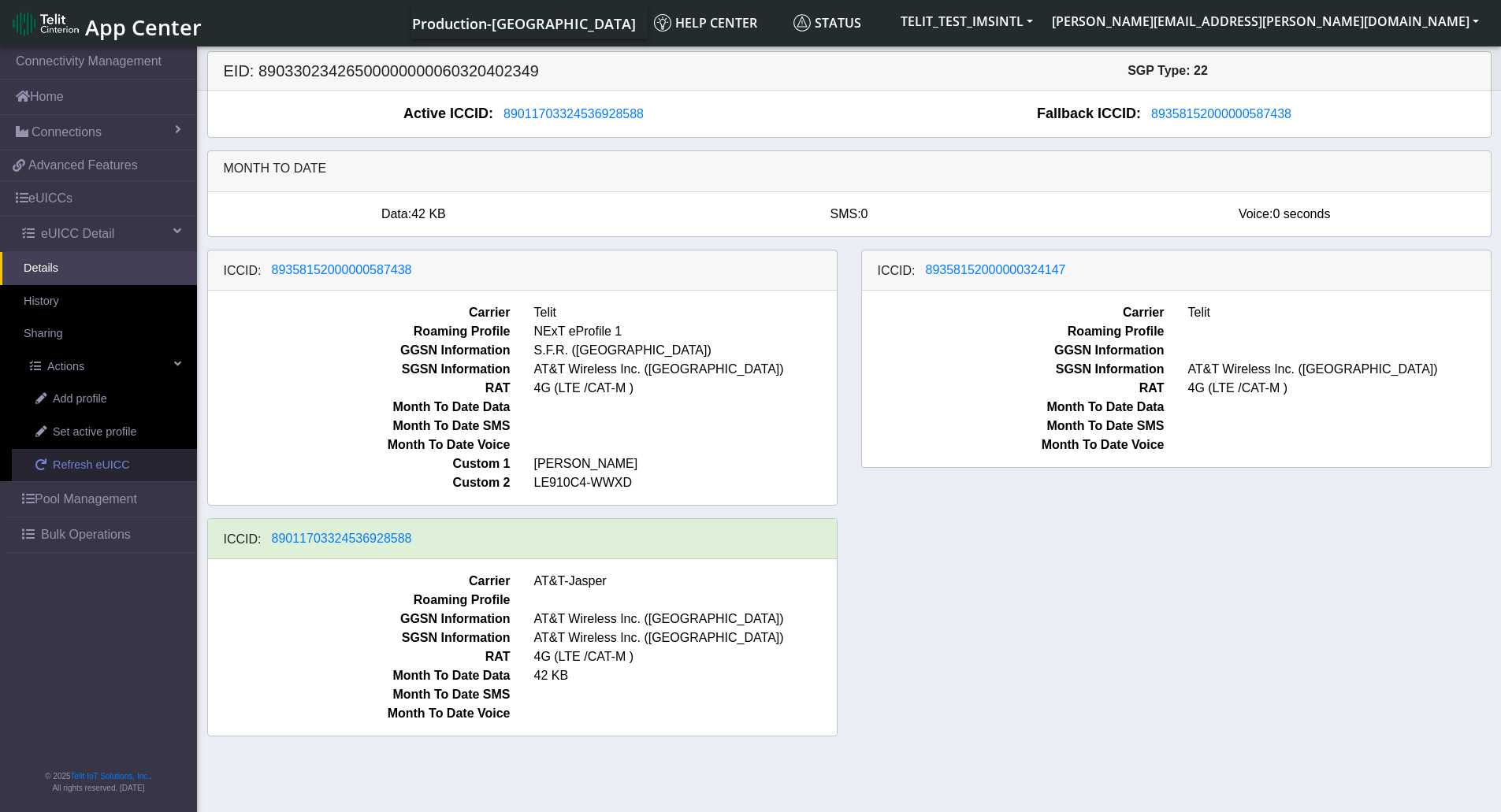
click at [117, 467] on span "Refresh eUICC" at bounding box center [91, 465] width 77 height 17
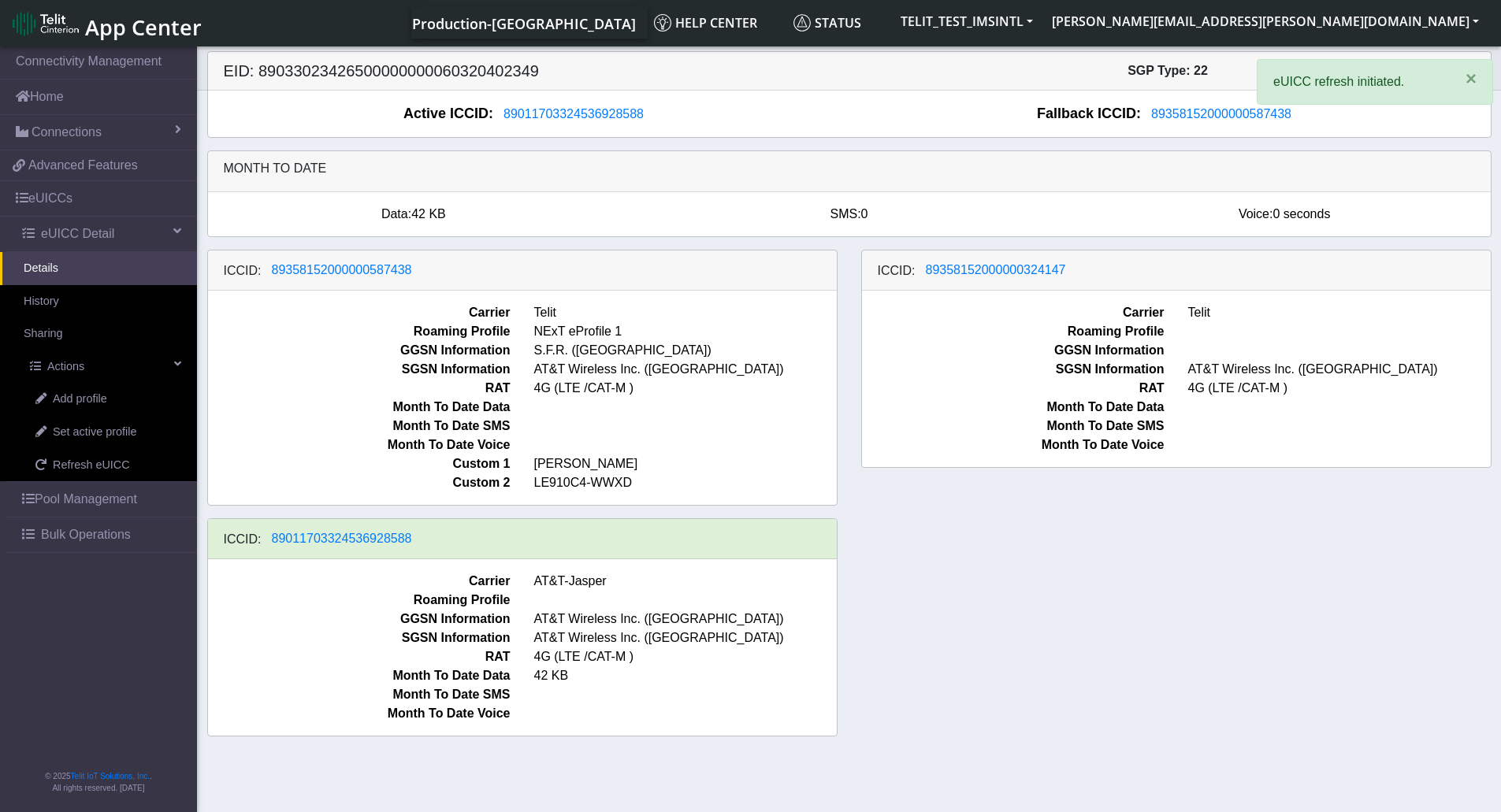
click at [1069, 597] on div "ICCID: 89358152000000587438 Carrier Telit Roaming Profile NExT eProfile 1 GGSN …" at bounding box center [850, 500] width 1308 height 500
click at [974, 583] on div "ICCID: [TECHNICAL_ID] Carrier Telit Roaming Profile NExT eProfile 1 GGSN Inform…" at bounding box center [850, 500] width 1308 height 500
click at [1014, 549] on div "ICCID: [TECHNICAL_ID] Carrier Telit Roaming Profile NExT eProfile 1 GGSN Inform…" at bounding box center [850, 500] width 1308 height 500
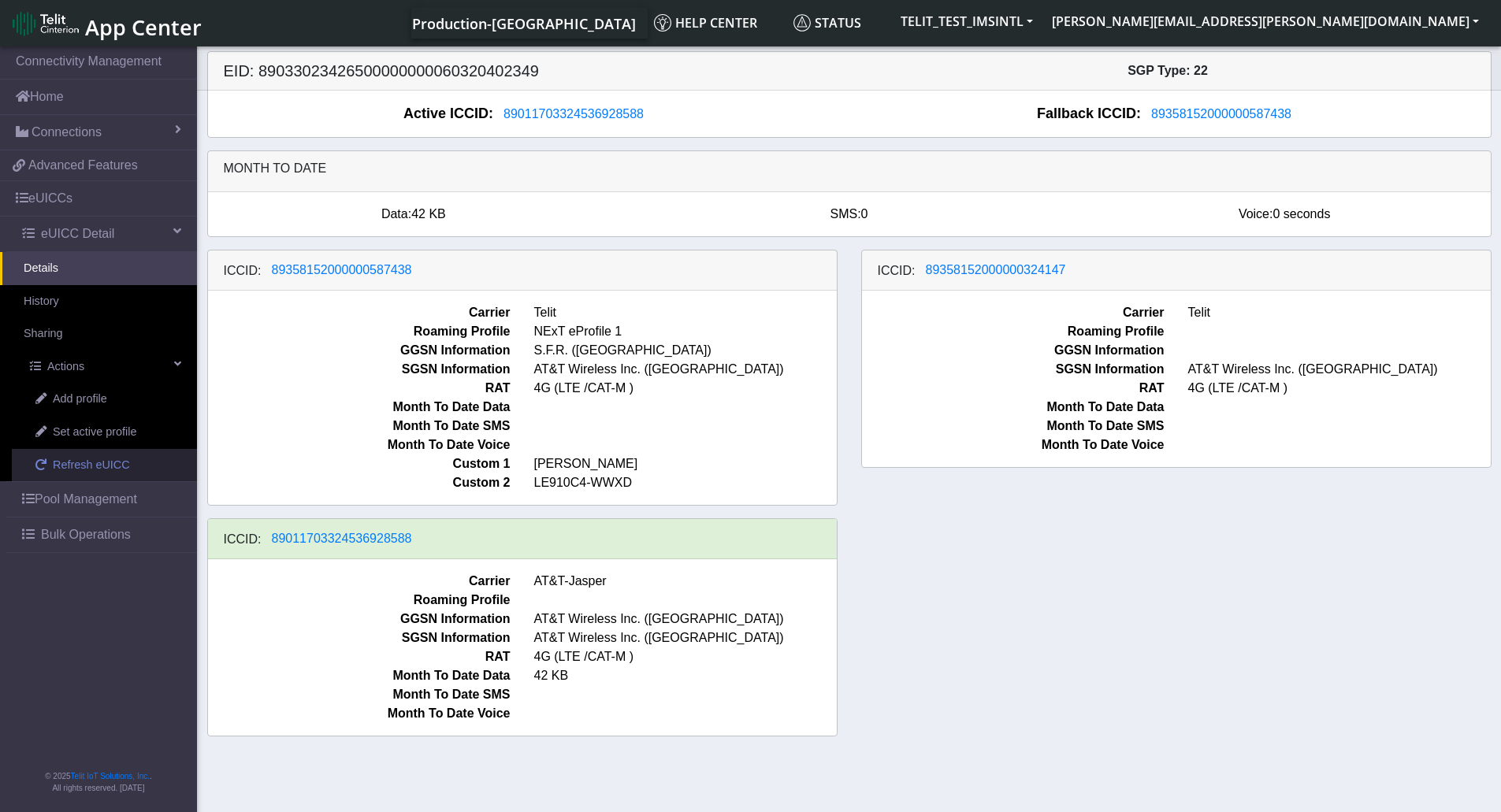
click at [94, 461] on span "Refresh eUICC" at bounding box center [91, 465] width 77 height 17
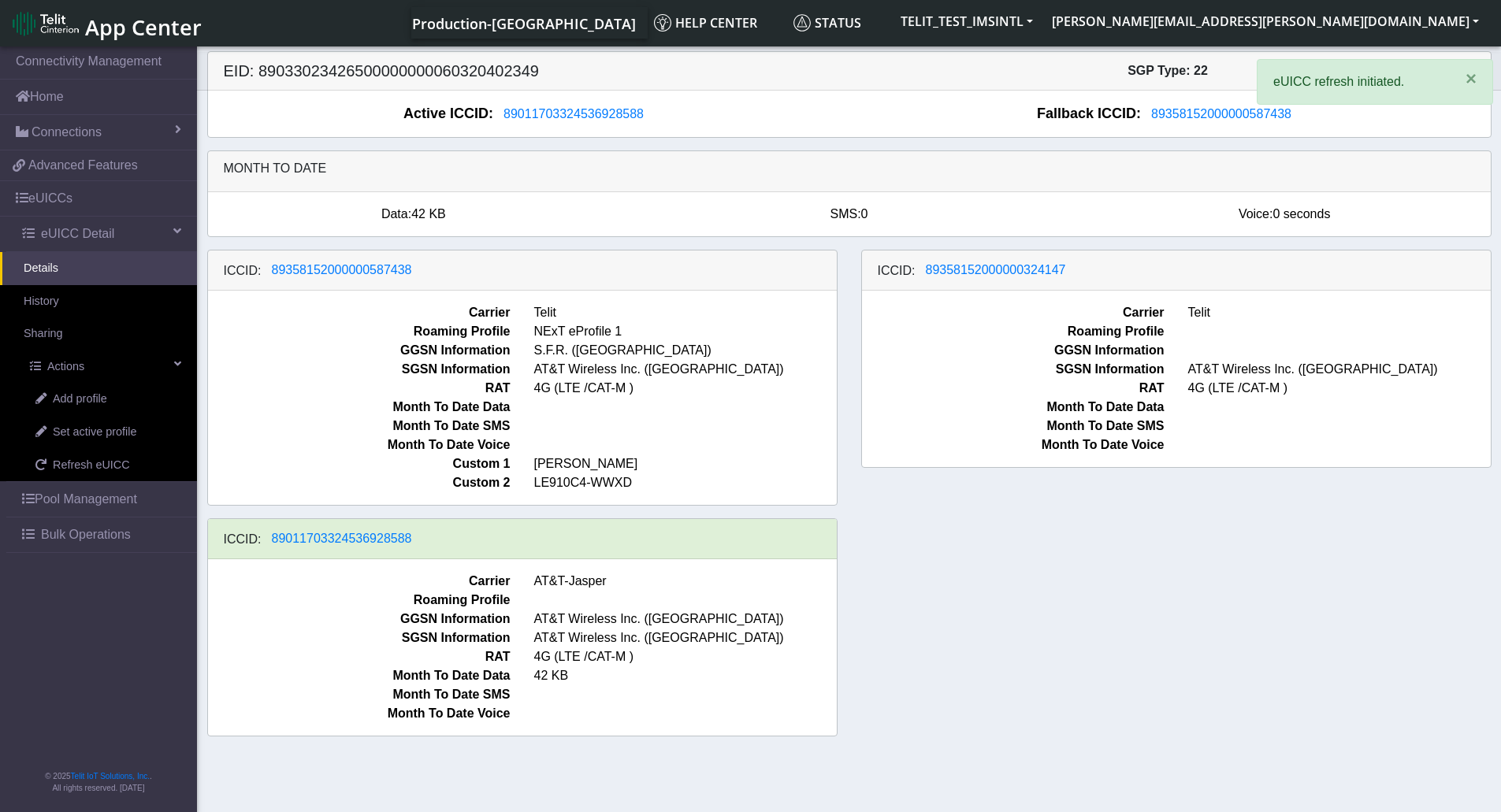
click at [1172, 553] on div "ICCID: 89358152000000587438 Carrier Telit Roaming Profile NExT eProfile 1 GGSN …" at bounding box center [850, 500] width 1308 height 500
click at [1239, 655] on div "ICCID: [TECHNICAL_ID] Carrier Telit Roaming Profile NExT eProfile 1 GGSN Inform…" at bounding box center [850, 500] width 1308 height 500
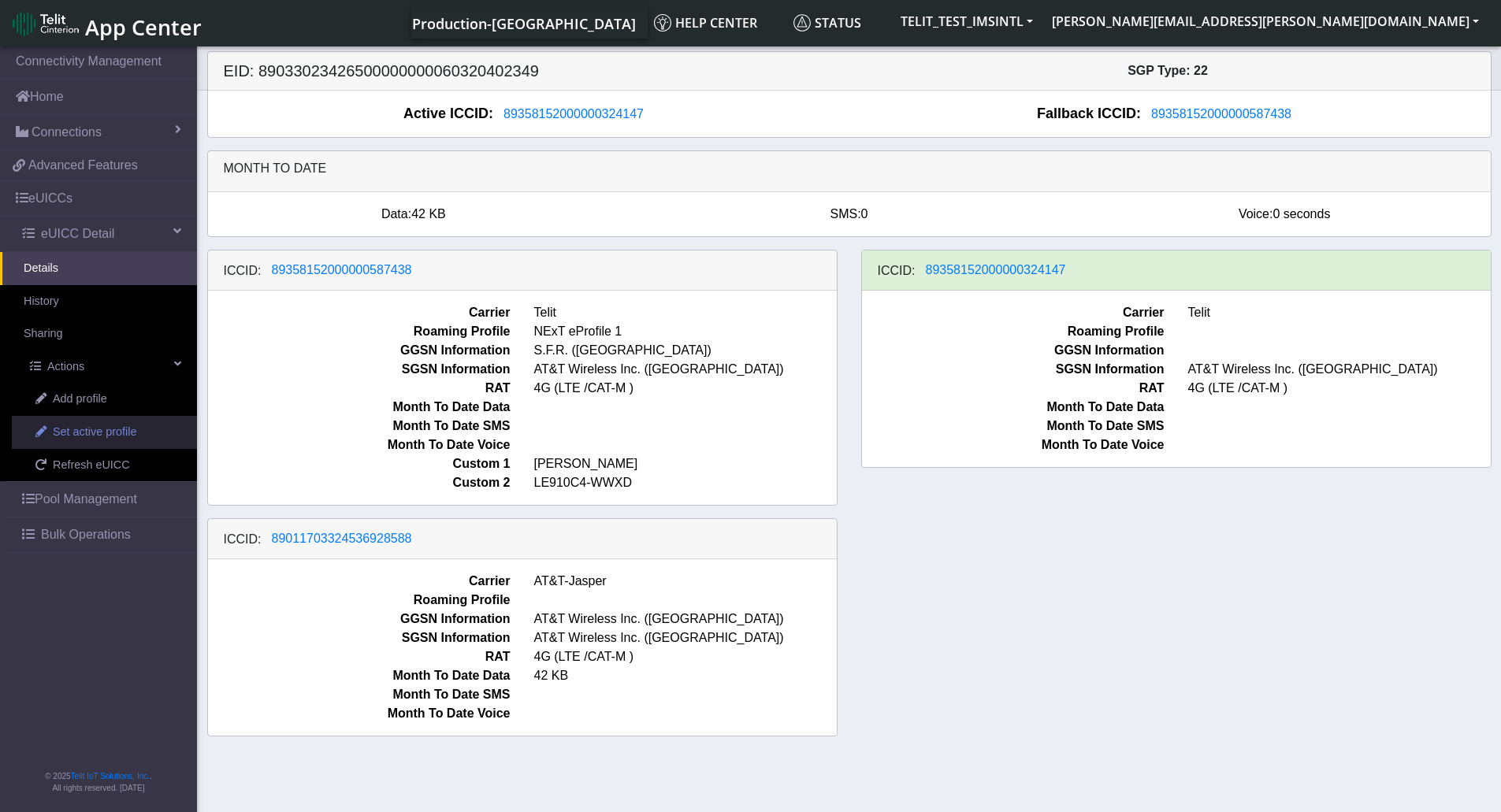
click at [129, 426] on span "Set active profile" at bounding box center [94, 432] width 84 height 17
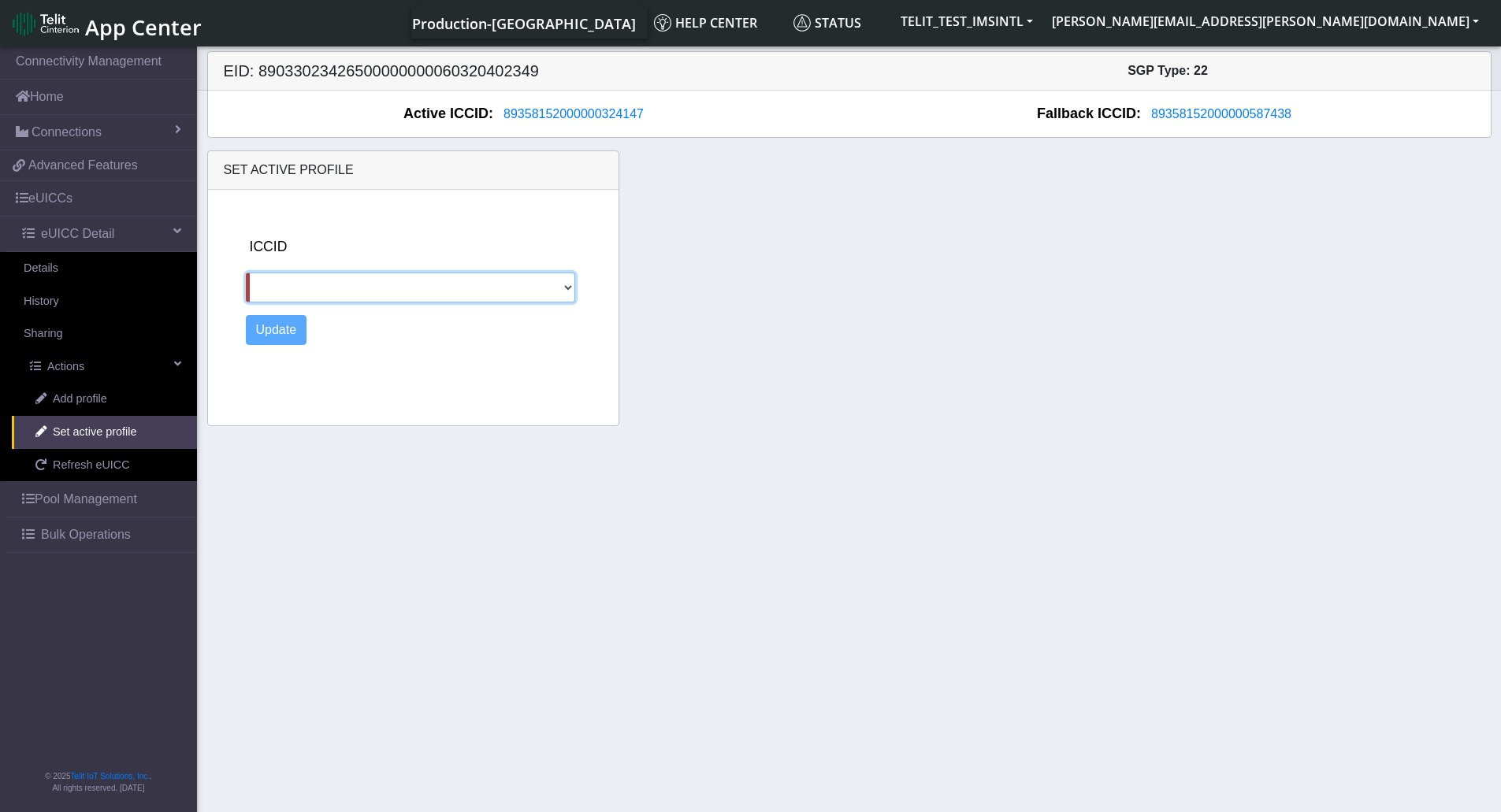
click at [569, 290] on select "89358152000000587438 89011703324536928588" at bounding box center [411, 288] width 330 height 30
select select "89358152000000587438"
click at [246, 273] on select "89358152000000587438 89011703324536928588" at bounding box center [411, 288] width 330 height 30
click at [286, 325] on button "Update" at bounding box center [276, 330] width 61 height 30
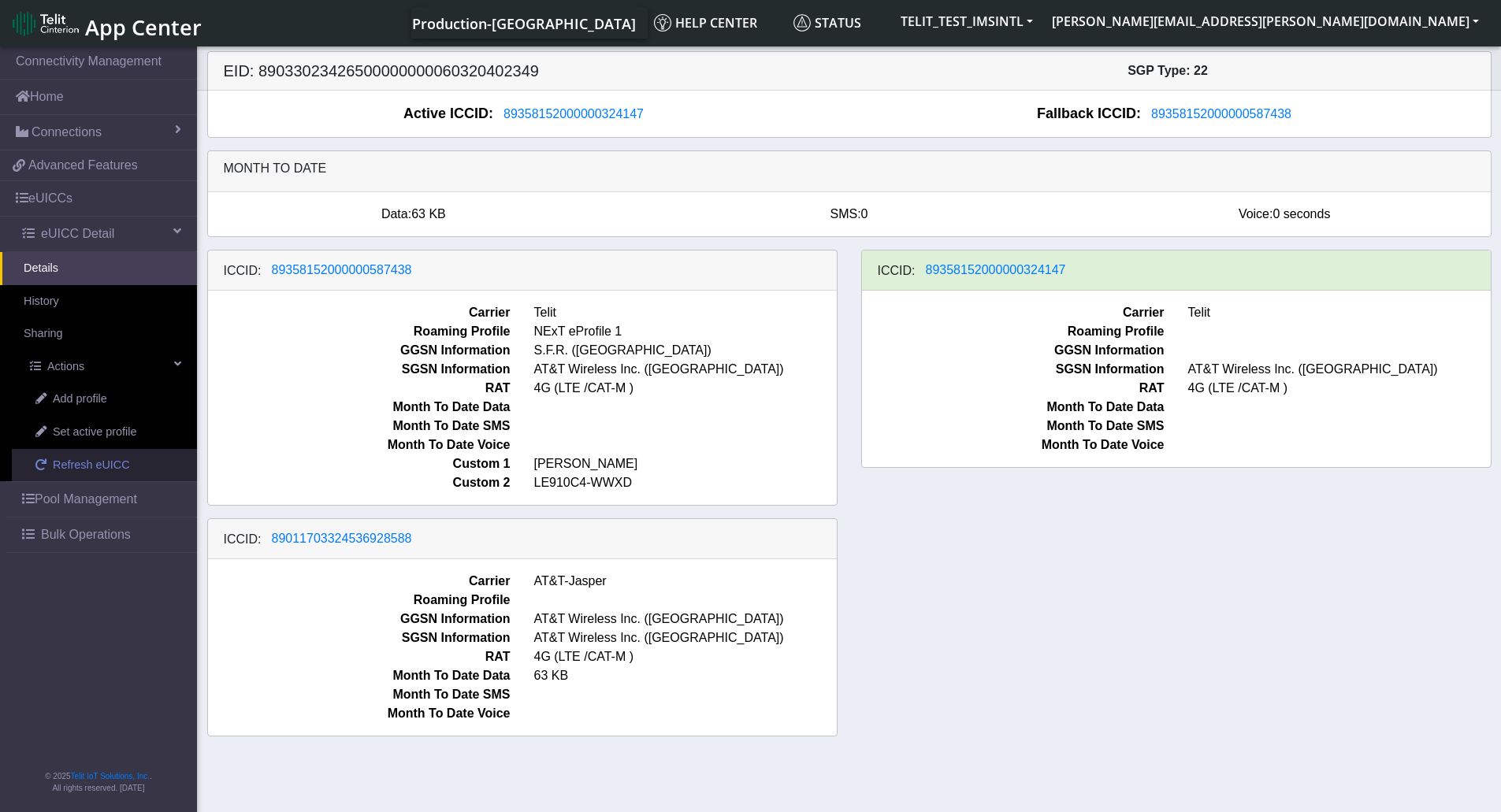
click at [80, 470] on span "Refresh eUICC" at bounding box center [91, 465] width 77 height 17
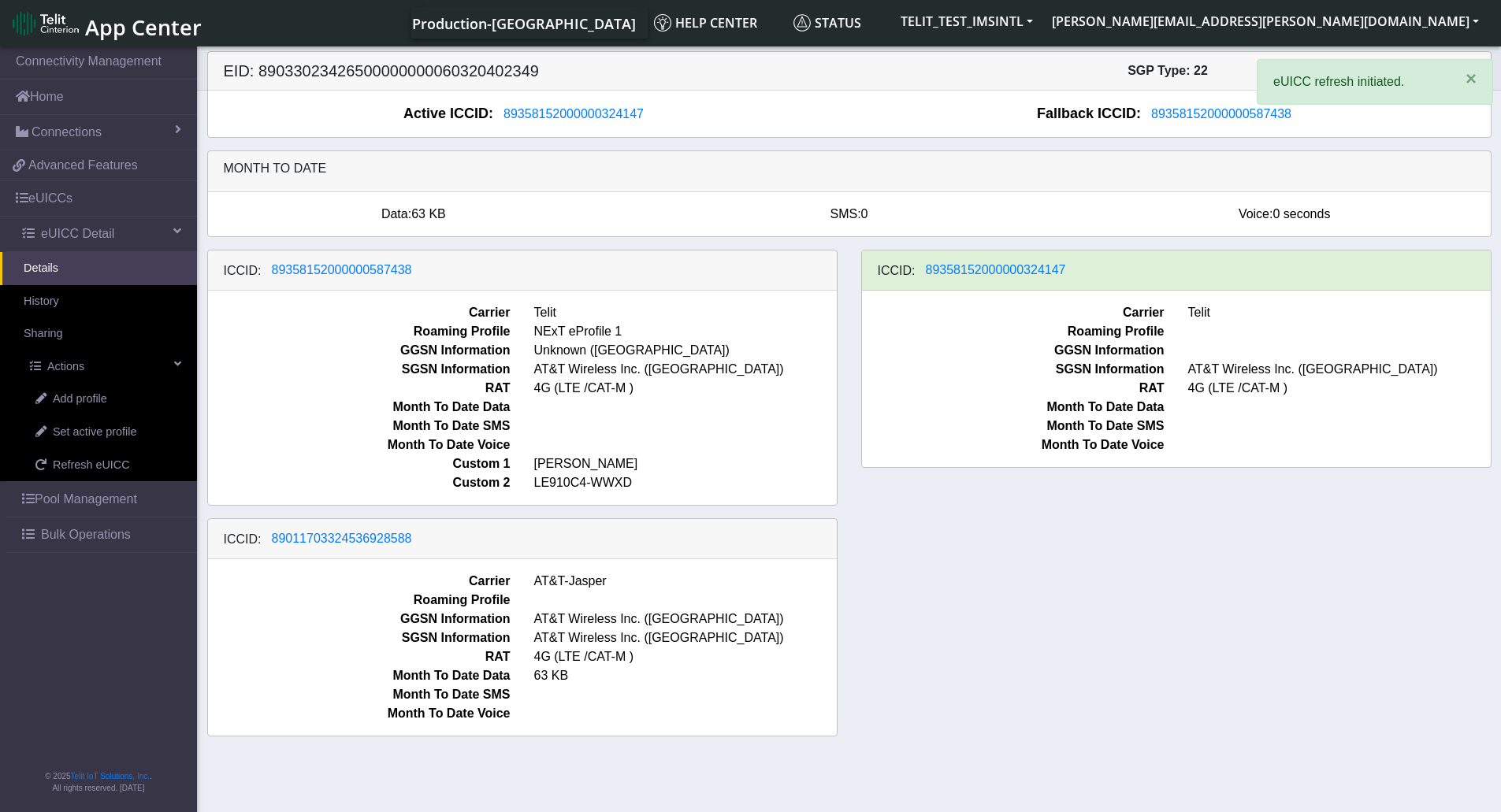
click at [1016, 604] on div "ICCID: 89358152000000587438 Carrier Telit Roaming Profile NExT eProfile 1 GGSN …" at bounding box center [850, 500] width 1308 height 500
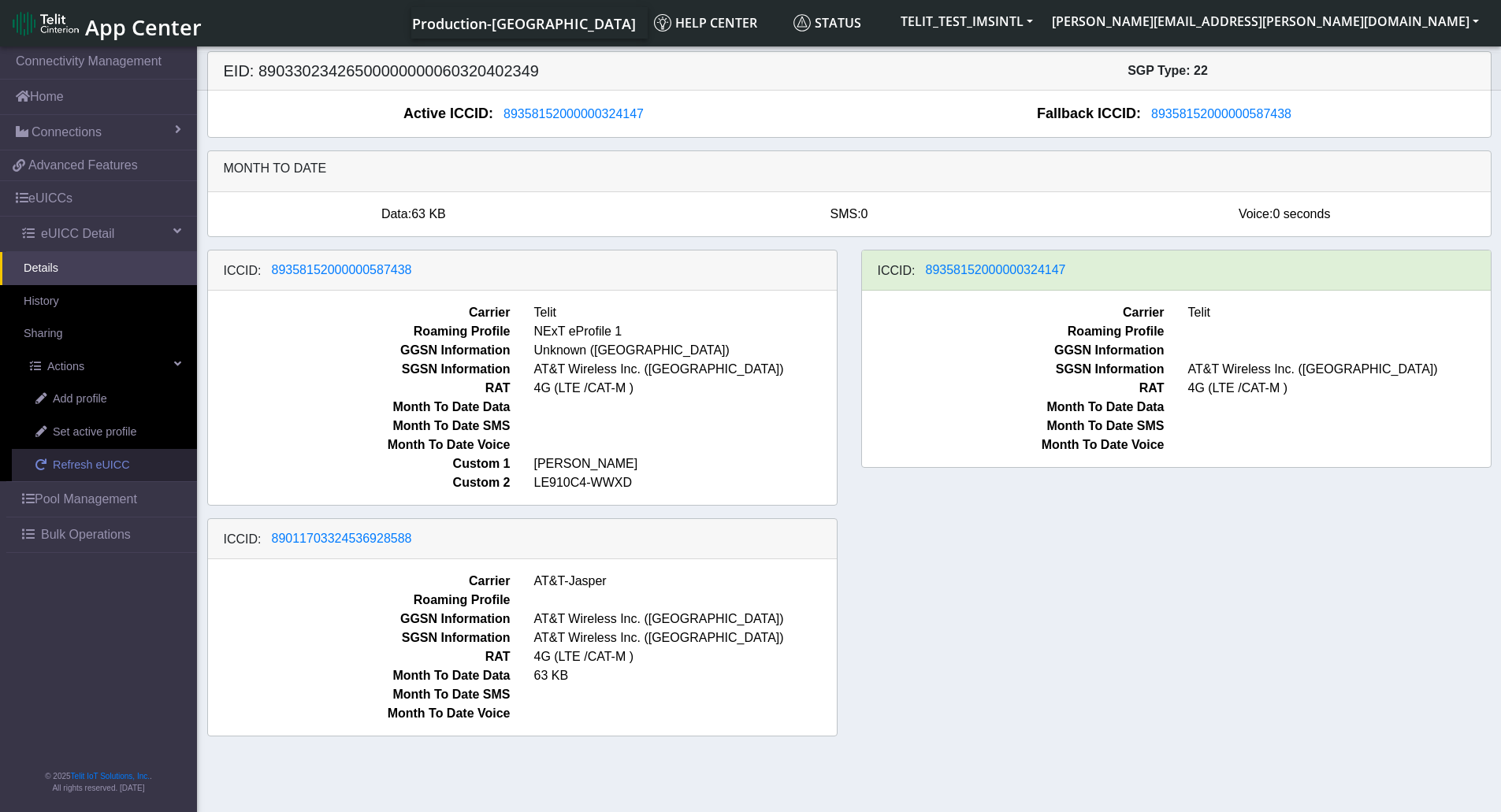
click at [88, 475] on link "Refresh eUICC" at bounding box center [104, 465] width 185 height 33
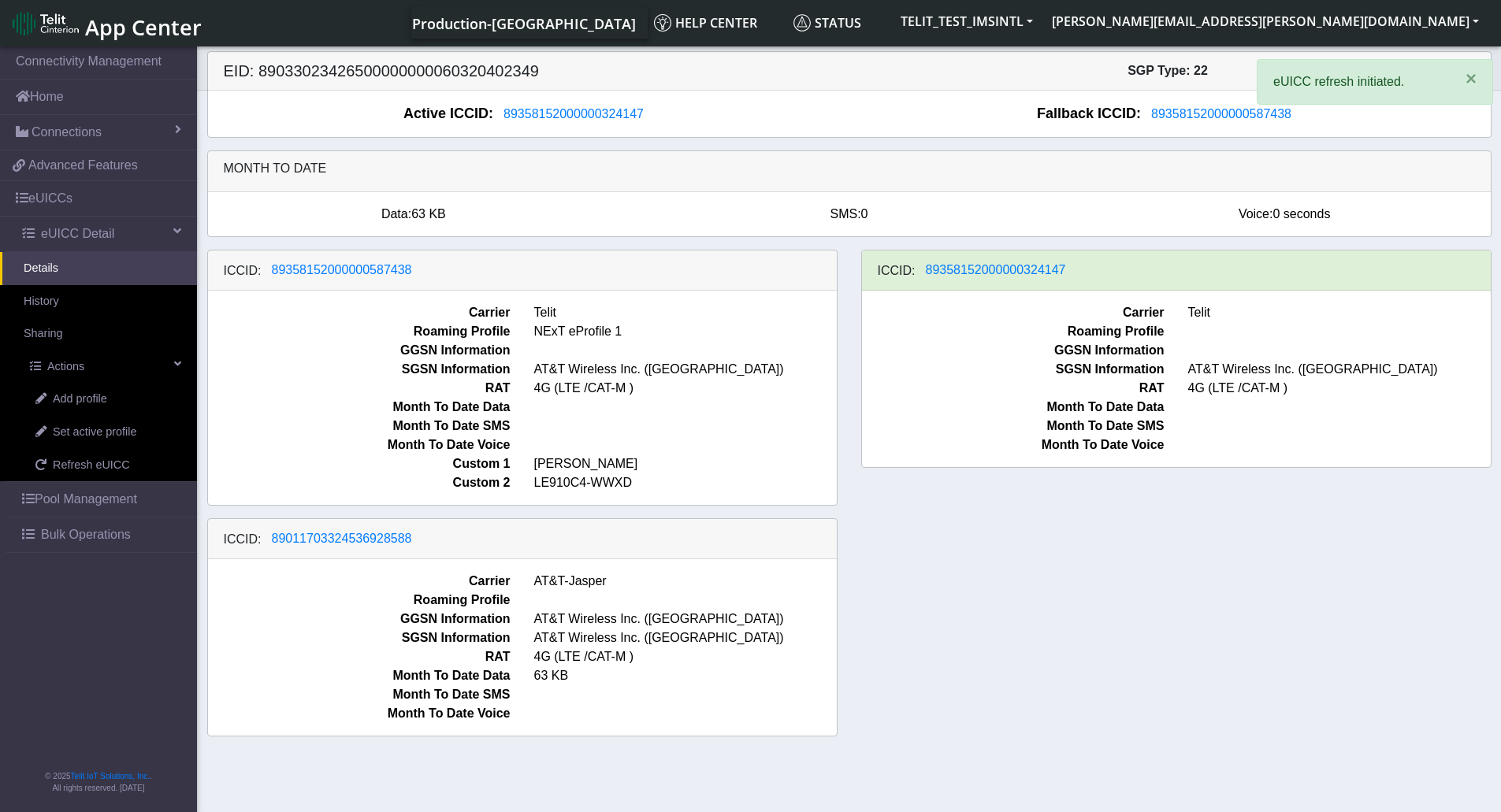
click at [1321, 611] on div "ICCID: [TECHNICAL_ID] Carrier Telit Roaming Profile NExT eProfile 1 GGSN Inform…" at bounding box center [850, 500] width 1308 height 500
